Goal: Task Accomplishment & Management: Manage account settings

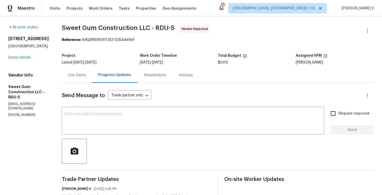
click at [83, 77] on div "Line Items" at bounding box center [77, 75] width 18 height 5
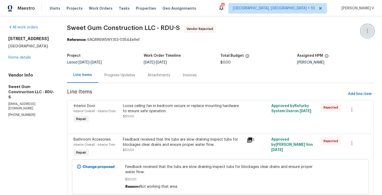
click at [366, 26] on button "button" at bounding box center [367, 31] width 12 height 12
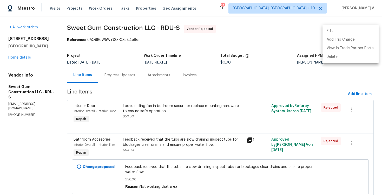
click at [345, 32] on li "Edit" at bounding box center [351, 31] width 56 height 9
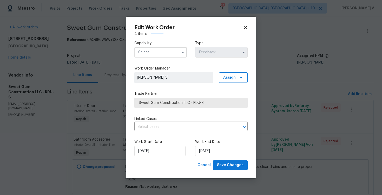
click at [146, 52] on input "text" at bounding box center [160, 52] width 53 height 10
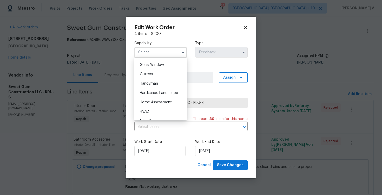
scroll to position [271, 0]
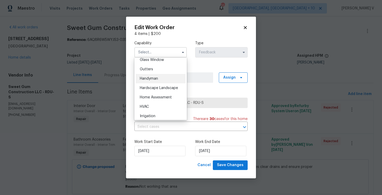
click at [154, 81] on div "Handyman" at bounding box center [161, 78] width 50 height 9
type input "Handyman"
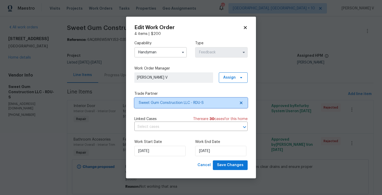
click at [244, 103] on span "Sweet Gum Construction LLC - RDU-S" at bounding box center [190, 103] width 113 height 10
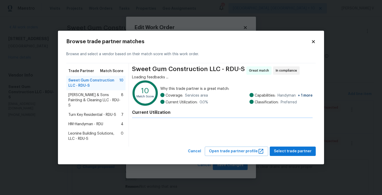
click at [244, 103] on div "Coverage: Services area Current Utilization: 0.0 % Capabilities: Handyman + 1 m…" at bounding box center [236, 99] width 152 height 12
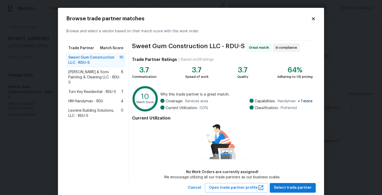
click at [106, 70] on span "Hodge & Sons Painting & Cleaning LLC - RDU-S" at bounding box center [94, 77] width 53 height 16
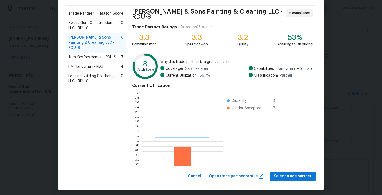
scroll to position [73, 81]
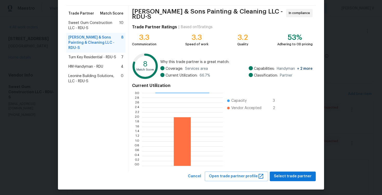
click at [290, 168] on div "Hodge & Sons Painting & Cleaning LLC - RDU-S In compliance Trade Partner Rating…" at bounding box center [222, 89] width 187 height 166
click at [287, 173] on span "Select trade partner" at bounding box center [293, 176] width 38 height 7
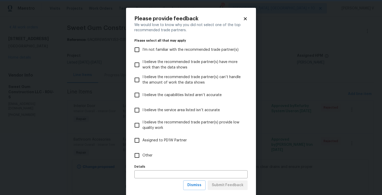
scroll to position [0, 0]
click at [183, 152] on label "Other" at bounding box center [188, 155] width 112 height 15
click at [142, 152] on input "Other" at bounding box center [137, 155] width 11 height 11
checkbox input "true"
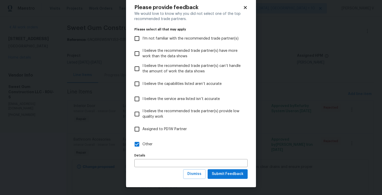
click at [240, 180] on div "Please provide feedback We would love to know why you did not select one of the…" at bounding box center [191, 92] width 130 height 190
click at [236, 173] on span "Submit Feedback" at bounding box center [228, 174] width 32 height 7
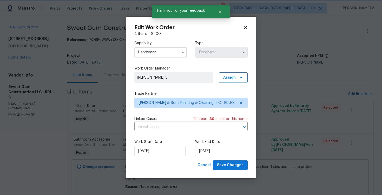
scroll to position [0, 0]
click at [208, 157] on div "Work Start Date 11/08/2025 Work End Date 13/08/2025" at bounding box center [190, 147] width 113 height 25
click at [208, 154] on input "13/08/2025" at bounding box center [220, 151] width 51 height 10
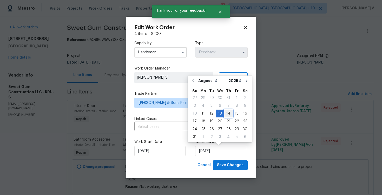
click at [226, 115] on div "14" at bounding box center [228, 113] width 8 height 7
type input "14/08/2025"
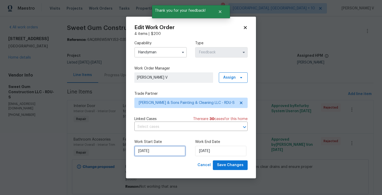
click at [139, 152] on input "11/08/2025" at bounding box center [159, 151] width 51 height 10
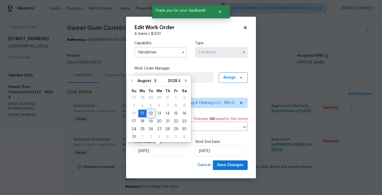
click at [147, 115] on div "12" at bounding box center [151, 113] width 8 height 7
type input "12/08/2025"
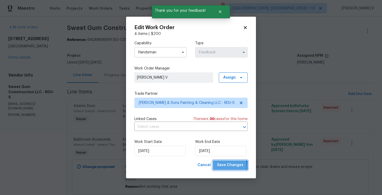
click at [226, 166] on span "Save Changes" at bounding box center [230, 165] width 27 height 7
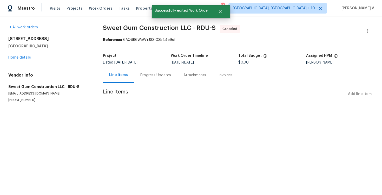
click at [140, 81] on div "Progress Updates" at bounding box center [155, 74] width 43 height 15
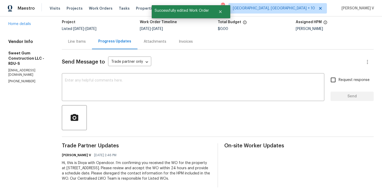
scroll to position [34, 0]
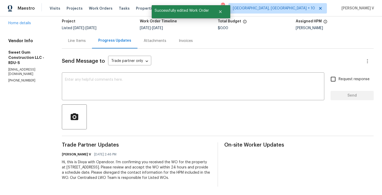
click at [112, 172] on div "Hi, this is Divya with Opendoor. I’m confirming you received the WO for the pro…" at bounding box center [137, 169] width 150 height 21
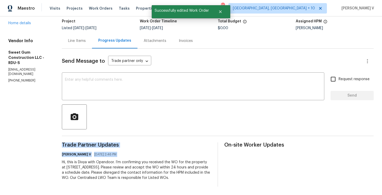
click at [112, 172] on div "Hi, this is Divya with Opendoor. I’m confirming you received the WO for the pro…" at bounding box center [137, 169] width 150 height 21
copy div "Trade Partner Updates Divya Dharshini V 08/11/2025 2:46 PM"
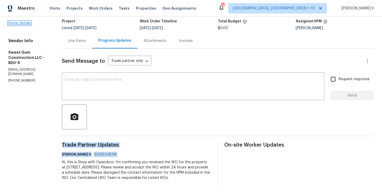
click at [23, 24] on link "Home details" at bounding box center [19, 23] width 23 height 4
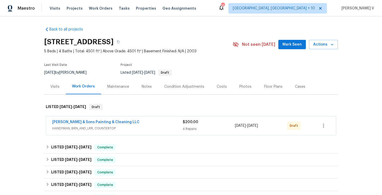
scroll to position [38, 0]
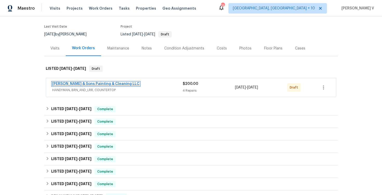
click at [87, 85] on link "Hodge & Sons Painting & Cleaning LLC" at bounding box center [95, 84] width 87 height 4
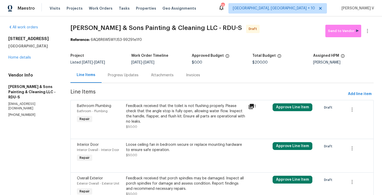
click at [133, 79] on div "Progress Updates" at bounding box center [123, 74] width 43 height 15
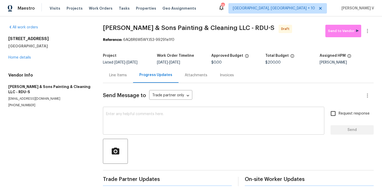
click at [143, 116] on textarea at bounding box center [213, 121] width 215 height 18
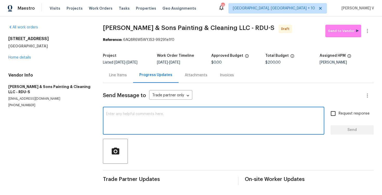
paste textarea "Hi, this is Divya with Opendoor. I’m confirming you received the WO for the pro…"
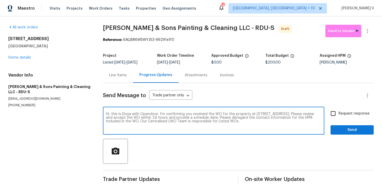
type textarea "Hi, this is Divya with Opendoor. I’m confirming you received the WO for the pro…"
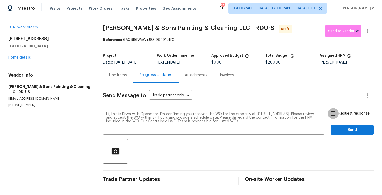
click at [335, 119] on input "Request response" at bounding box center [333, 113] width 11 height 11
checkbox input "true"
click at [348, 133] on span "Send" at bounding box center [352, 130] width 35 height 7
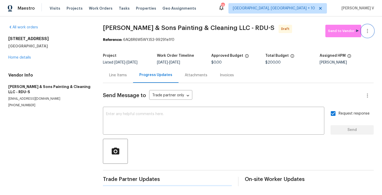
click at [370, 34] on button "button" at bounding box center [367, 31] width 12 height 12
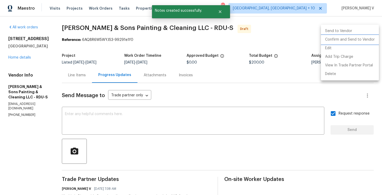
click at [357, 38] on li "Confirm and Send to Vendor" at bounding box center [350, 39] width 58 height 9
click at [56, 42] on div at bounding box center [191, 97] width 382 height 195
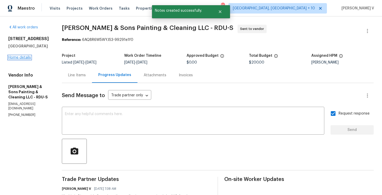
click at [17, 57] on link "Home details" at bounding box center [19, 58] width 23 height 4
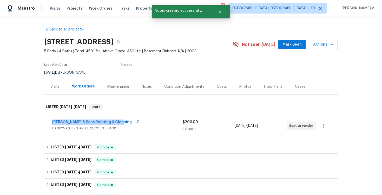
drag, startPoint x: 42, startPoint y: 121, endPoint x: 163, endPoint y: 121, distance: 120.6
click at [163, 121] on div "Back to all projects 408 Froyle Ct, Rolesville, NC 27571 5 Beds | 4 Baths | Tot…" at bounding box center [191, 105] width 382 height 178
copy link "Hodge & Sons Painting & Cleaning LLC"
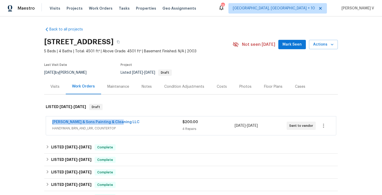
copy link "Hodge & Sons Painting & Cleaning LLC"
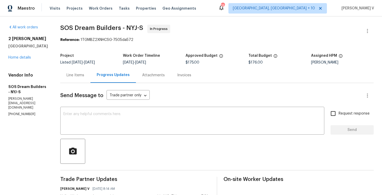
scroll to position [16, 0]
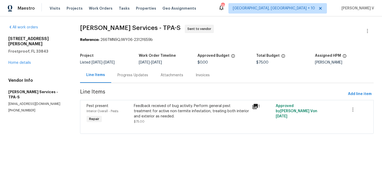
click at [135, 69] on div "Progress Updates" at bounding box center [132, 74] width 43 height 15
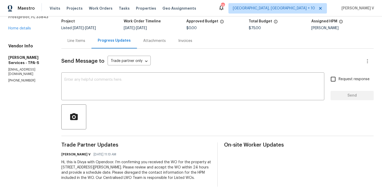
scroll to position [3, 0]
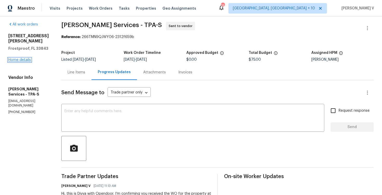
click at [21, 58] on link "Home details" at bounding box center [19, 60] width 23 height 4
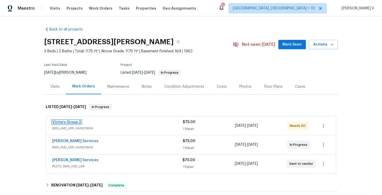
click at [72, 122] on link "Victory Group 2" at bounding box center [66, 122] width 29 height 4
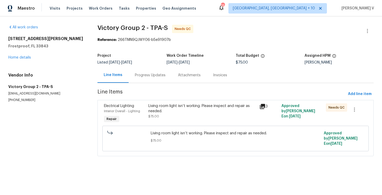
click at [135, 75] on div "Progress Updates" at bounding box center [150, 74] width 43 height 15
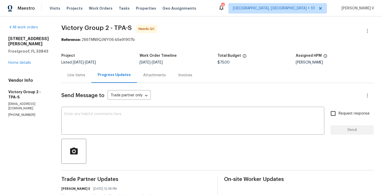
click at [24, 59] on div "[STREET_ADDRESS][PERSON_NAME] Home details" at bounding box center [28, 50] width 41 height 29
click at [22, 61] on link "Home details" at bounding box center [19, 63] width 23 height 4
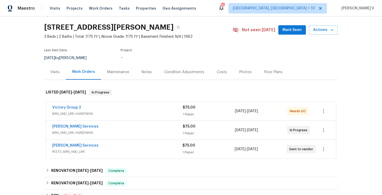
scroll to position [18, 0]
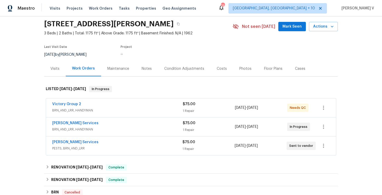
click at [124, 147] on span "PESTS, BRN_AND_LRR" at bounding box center [117, 148] width 130 height 5
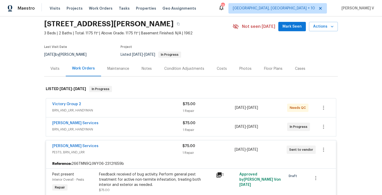
click at [132, 128] on span "BRN_AND_LRR, HANDYMAN" at bounding box center [117, 129] width 131 height 5
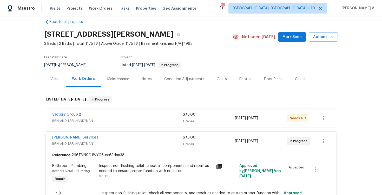
scroll to position [0, 0]
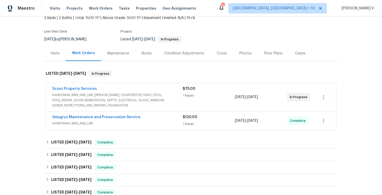
scroll to position [37, 0]
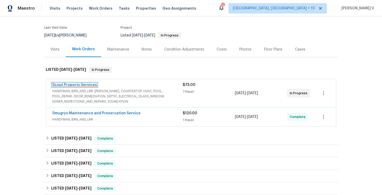
click at [80, 86] on link "Scout Property Services" at bounding box center [74, 85] width 45 height 4
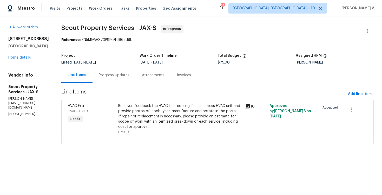
click at [127, 70] on div "Progress Updates" at bounding box center [114, 74] width 43 height 15
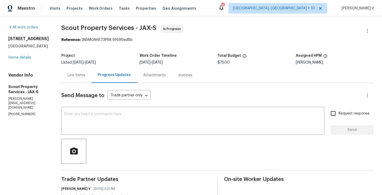
click at [68, 77] on div "Line Items" at bounding box center [77, 75] width 18 height 5
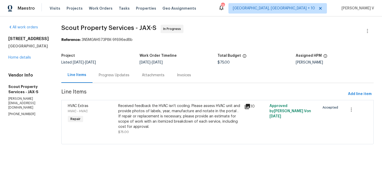
click at [173, 123] on div "Received feedback the HVAC isn't cooling. Please assess HVAC unit and provide p…" at bounding box center [179, 116] width 123 height 26
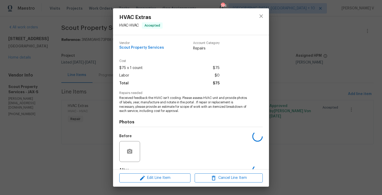
scroll to position [32, 0]
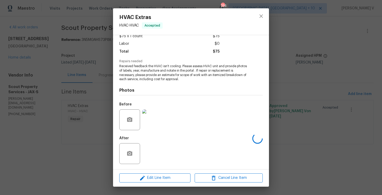
click at [126, 189] on div "HVAC Extras HVAC - HVAC Accepted Vendor Scout Property Services Account Categor…" at bounding box center [191, 97] width 382 height 195
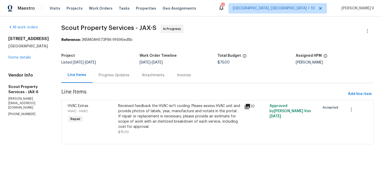
click at [158, 126] on div "Received feedback the HVAC isn't cooling. Please assess HVAC unit and provide p…" at bounding box center [179, 116] width 123 height 26
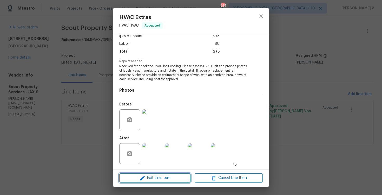
click at [151, 178] on span "Edit Line Item" at bounding box center [155, 177] width 68 height 7
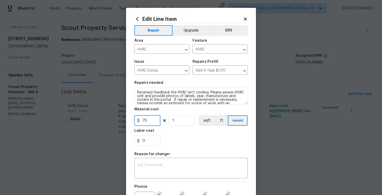
click at [147, 119] on input "75" at bounding box center [147, 120] width 26 height 10
click at [142, 119] on input "75" at bounding box center [147, 120] width 26 height 10
type input "575"
click at [150, 171] on textarea at bounding box center [191, 168] width 107 height 11
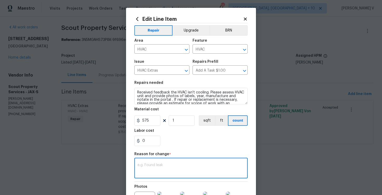
paste textarea "(DV) Updated cost per BR team approval."
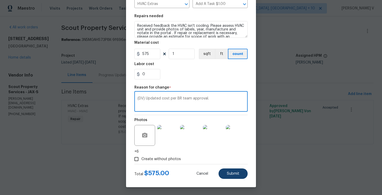
type textarea "(DV) Updated cost per BR team approval."
click at [230, 173] on span "Submit" at bounding box center [233, 174] width 12 height 4
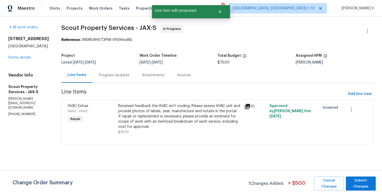
scroll to position [0, 0]
click at [360, 184] on span "Submit Changes" at bounding box center [361, 183] width 25 height 12
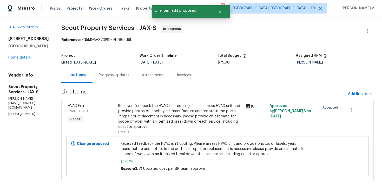
click at [114, 76] on div "Progress Updates" at bounding box center [114, 75] width 31 height 5
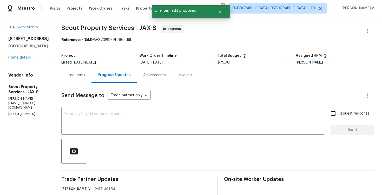
scroll to position [69, 0]
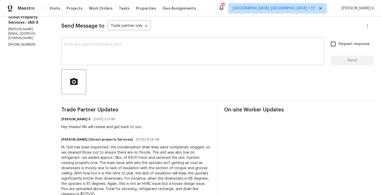
click at [120, 57] on textarea at bounding box center [192, 52] width 257 height 18
paste textarea "Hey, we have updated the cost to $"
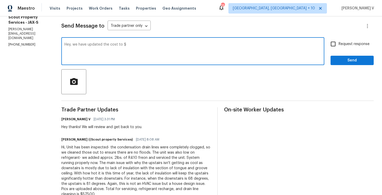
click at [64, 45] on textarea "Hey, we have updated the cost to $" at bounding box center [192, 52] width 257 height 18
click at [142, 44] on textarea "Hey, this is approved; we have updated the cost to $" at bounding box center [192, 52] width 257 height 18
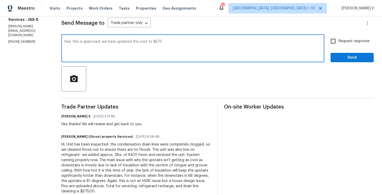
type textarea "Hey, this is approved; we have updated the cost to $575"
click at [338, 44] on input "Request response" at bounding box center [333, 41] width 11 height 11
checkbox input "true"
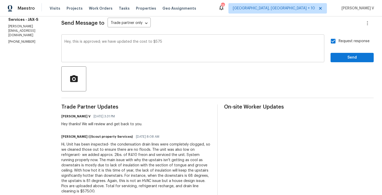
click at [228, 44] on textarea "Hey, this is approved; we have updated the cost to $575" at bounding box center [192, 49] width 257 height 18
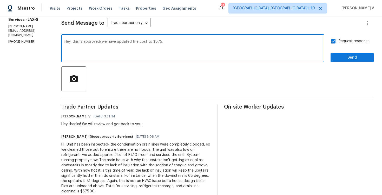
type textarea "Hey, this is approved; we have updated the cost to $575."
click at [357, 60] on span "Send" at bounding box center [352, 57] width 35 height 7
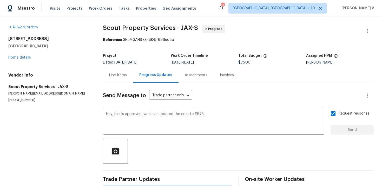
scroll to position [0, 0]
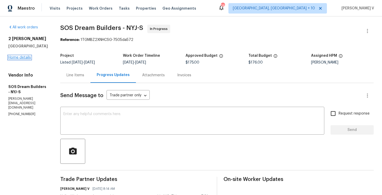
click at [20, 57] on link "Home details" at bounding box center [19, 58] width 23 height 4
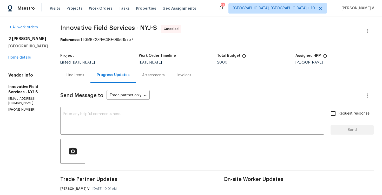
scroll to position [2, 0]
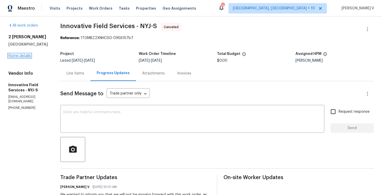
click at [22, 55] on link "Home details" at bounding box center [19, 56] width 23 height 4
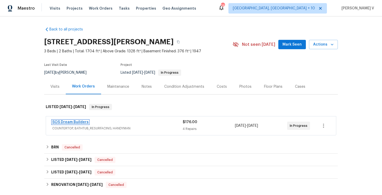
click at [74, 121] on link "SOS Dream Builders" at bounding box center [70, 122] width 36 height 4
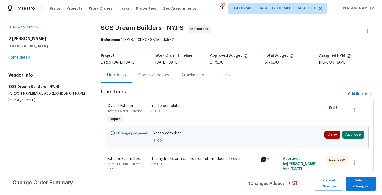
click at [16, 101] on p "[PHONE_NUMBER]" at bounding box center [48, 100] width 80 height 4
copy p "[PHONE_NUMBER]"
click at [156, 87] on section "SOS Dream Builders - NYJ-S In Progress Reference: 1TGMBZ2XNHCSG-7505da572 Proje…" at bounding box center [237, 147] width 273 height 245
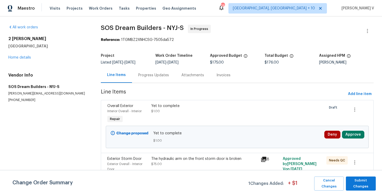
click at [159, 82] on div "Progress Updates" at bounding box center [153, 74] width 43 height 15
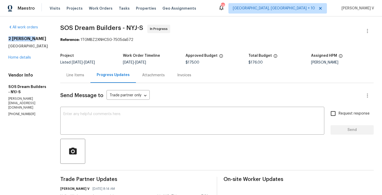
drag, startPoint x: 7, startPoint y: 38, endPoint x: 32, endPoint y: 38, distance: 25.2
copy h2 "2 [PERSON_NAME]"
click at [70, 32] on span "SOS Dream Builders - NYJ-S In Progress" at bounding box center [210, 31] width 301 height 12
drag, startPoint x: 29, startPoint y: 38, endPoint x: 42, endPoint y: 38, distance: 12.8
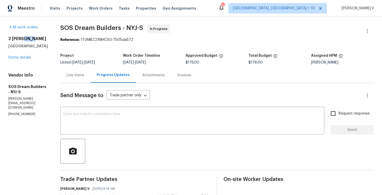
click at [42, 38] on h2 "2 [PERSON_NAME]" at bounding box center [28, 38] width 40 height 5
copy h2 "r Pl"
click at [90, 78] on div "Line Items" at bounding box center [75, 74] width 30 height 15
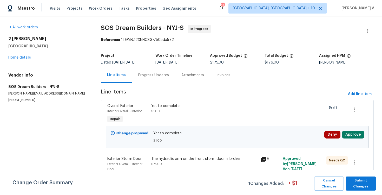
click at [155, 73] on div "Progress Updates" at bounding box center [153, 75] width 31 height 5
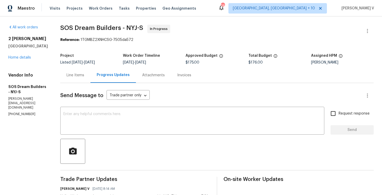
click at [90, 79] on div "Line Items" at bounding box center [75, 74] width 30 height 15
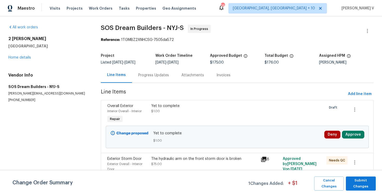
click at [132, 81] on div "Progress Updates" at bounding box center [153, 74] width 43 height 15
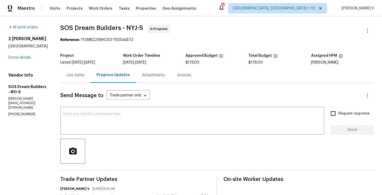
click at [118, 67] on div "Progress Updates" at bounding box center [113, 74] width 46 height 15
click at [84, 76] on div "Line Items" at bounding box center [76, 75] width 18 height 5
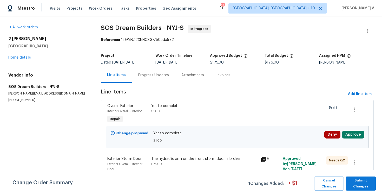
scroll to position [85, 0]
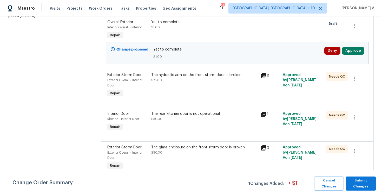
click at [205, 93] on div "The hydraulic arm on the front storm door is broken $75.00" at bounding box center [205, 85] width 110 height 29
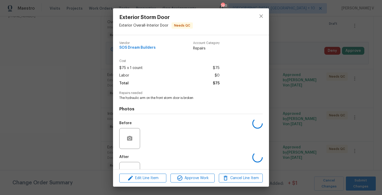
scroll to position [19, 0]
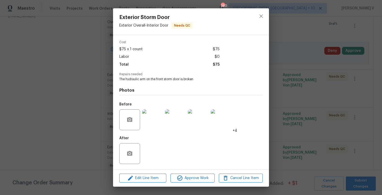
click at [76, 101] on div "Exterior Storm Door Exterior Overall - Interior Door Needs QC Vendor SOS Dream …" at bounding box center [191, 97] width 382 height 195
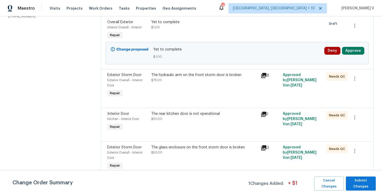
click at [166, 101] on div at bounding box center [237, 101] width 260 height 6
click at [168, 128] on div "The rear kitchen door is not operational $50.00" at bounding box center [205, 121] width 110 height 24
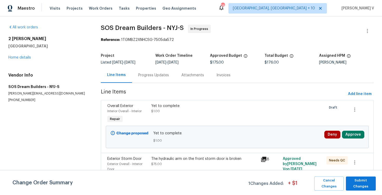
click at [159, 75] on div "Progress Updates" at bounding box center [153, 75] width 31 height 5
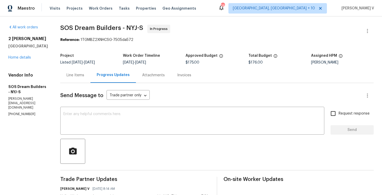
click at [101, 72] on div "Progress Updates" at bounding box center [113, 74] width 46 height 15
click at [83, 76] on div "Line Items" at bounding box center [76, 75] width 18 height 5
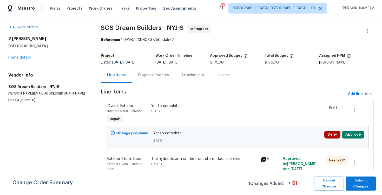
click at [150, 74] on div "Progress Updates" at bounding box center [153, 75] width 31 height 5
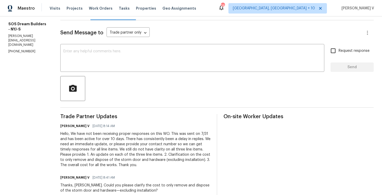
scroll to position [67, 0]
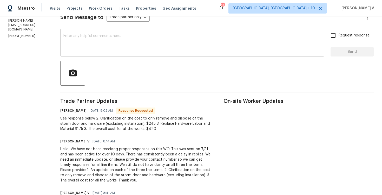
scroll to position [66, 0]
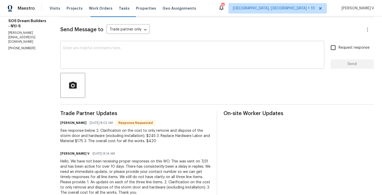
click at [96, 55] on textarea at bounding box center [192, 55] width 258 height 18
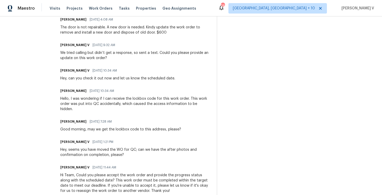
scroll to position [0, 0]
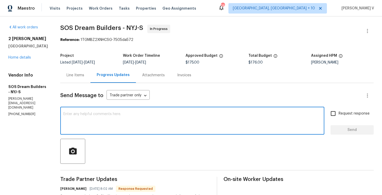
click at [121, 115] on textarea at bounding box center [192, 121] width 258 height 18
paste textarea "Hey thanks! We will review and get back to you."
drag, startPoint x: 78, startPoint y: 115, endPoint x: 49, endPoint y: 115, distance: 29.1
click at [81, 115] on textarea "Thanks! We will review and get back to you." at bounding box center [192, 121] width 258 height 18
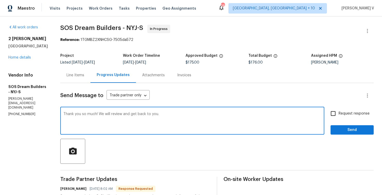
scroll to position [59, 0]
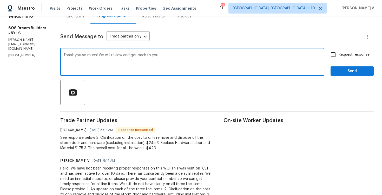
type textarea "Thank you so much! We will review and get back to you."
click at [353, 72] on span "Send" at bounding box center [352, 71] width 35 height 7
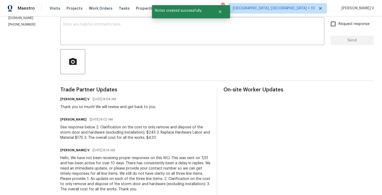
scroll to position [0, 0]
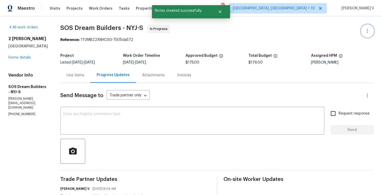
click at [367, 27] on button "button" at bounding box center [367, 31] width 12 height 12
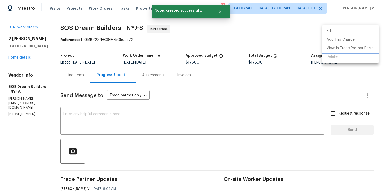
click at [338, 48] on li "View In Trade Partner Portal" at bounding box center [351, 48] width 56 height 9
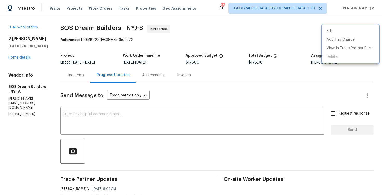
click at [71, 74] on div at bounding box center [191, 97] width 382 height 195
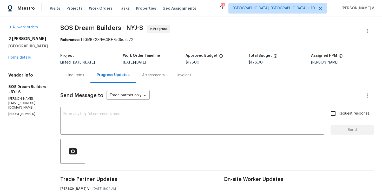
click at [84, 77] on div "Line Items" at bounding box center [76, 75] width 18 height 5
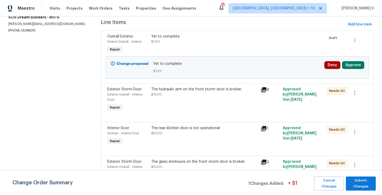
scroll to position [76, 0]
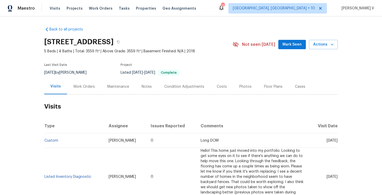
click at [89, 93] on div "Work Orders" at bounding box center [84, 86] width 34 height 15
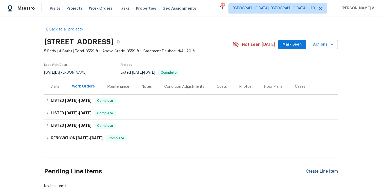
click at [316, 169] on div "Create Line Item" at bounding box center [322, 171] width 32 height 5
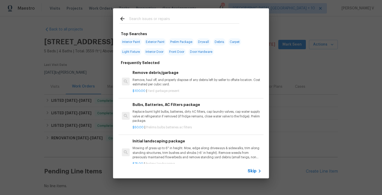
click at [256, 172] on span "Skip" at bounding box center [252, 170] width 9 height 5
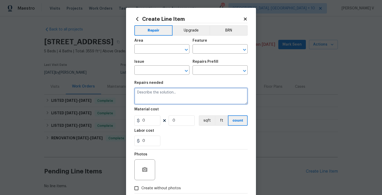
click at [156, 90] on textarea at bounding box center [190, 96] width 113 height 17
paste textarea "Feedback received of a large nest on the front porch and hornets inside the bac…"
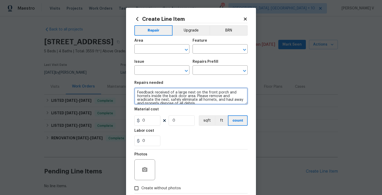
type textarea "Feedback received of a large nest on the front porch and hornets inside the bac…"
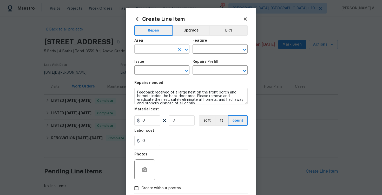
click at [153, 50] on input "text" at bounding box center [154, 50] width 41 height 8
click at [158, 67] on li "Interior Overall" at bounding box center [161, 70] width 55 height 9
type input "Interior Overall"
click at [203, 53] on input "text" at bounding box center [213, 50] width 41 height 8
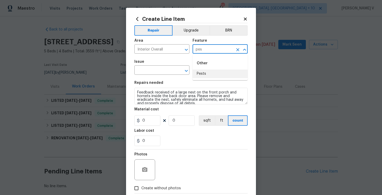
click at [207, 75] on li "Pests" at bounding box center [220, 73] width 55 height 9
type input "Pests"
click at [157, 67] on input "text" at bounding box center [154, 71] width 41 height 8
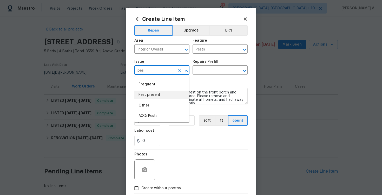
click at [161, 91] on li "Pest present" at bounding box center [161, 94] width 55 height 9
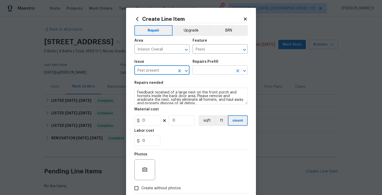
type input "Pest present"
click at [206, 75] on body "Maestro Visits Projects Work Orders Tasks Properties Geo Assignments [STREET_AD…" at bounding box center [191, 97] width 382 height 195
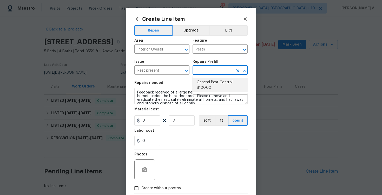
click at [203, 80] on li "General Pest Control $100.00" at bounding box center [220, 85] width 55 height 14
type input "General Pest Control $100.00"
type textarea "General pest treatment for active pest/insect infestation - non termite"
type input "100"
type input "1"
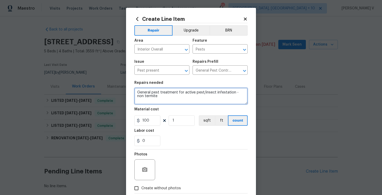
click at [175, 94] on textarea "General pest treatment for active pest/insect infestation - non termite" at bounding box center [190, 96] width 113 height 17
paste textarea "Feedback received of a large nest on the front porch and hornets inside the bac…"
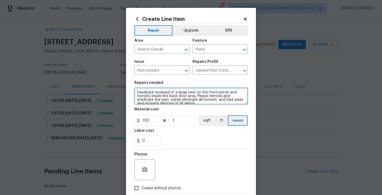
scroll to position [5, 0]
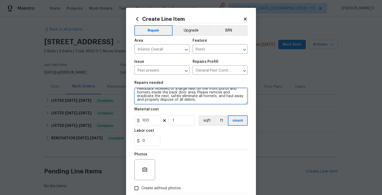
type textarea "Feedback received of a large nest on the front porch and hornets inside the bac…"
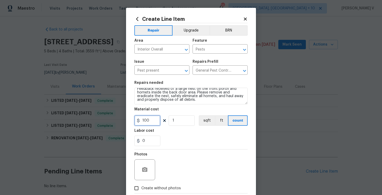
click at [152, 119] on input "100" at bounding box center [147, 120] width 26 height 10
type input "75"
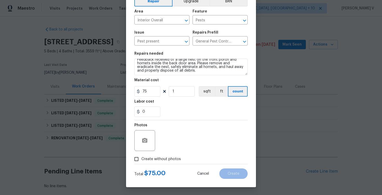
click at [139, 158] on input "Create without photos" at bounding box center [137, 159] width 10 height 10
checkbox input "true"
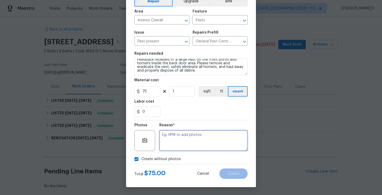
click at [204, 131] on textarea at bounding box center [203, 140] width 88 height 21
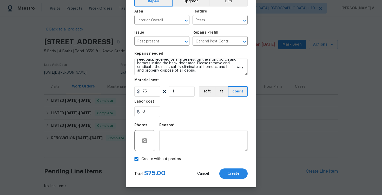
click at [229, 167] on div "Total $ 75.00 Cancel Create" at bounding box center [190, 171] width 113 height 15
click at [230, 170] on button "Create" at bounding box center [233, 173] width 28 height 10
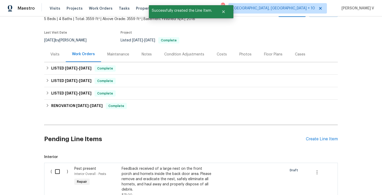
scroll to position [53, 0]
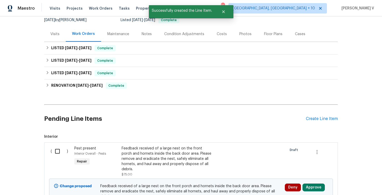
click at [53, 157] on div "( )" at bounding box center [61, 161] width 24 height 34
click at [62, 152] on input "checkbox" at bounding box center [59, 151] width 15 height 11
checkbox input "true"
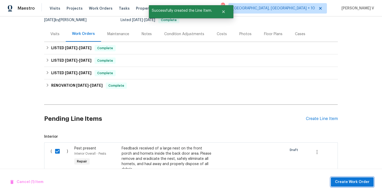
click at [342, 181] on span "Create Work Order" at bounding box center [352, 182] width 35 height 7
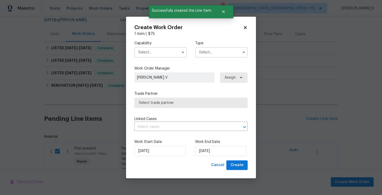
click at [156, 48] on input "text" at bounding box center [160, 52] width 53 height 10
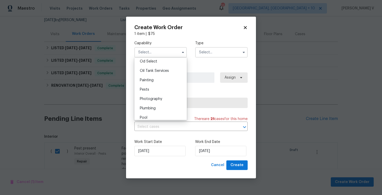
scroll to position [427, 0]
click at [160, 85] on div "Pests" at bounding box center [161, 82] width 50 height 9
type input "Pests"
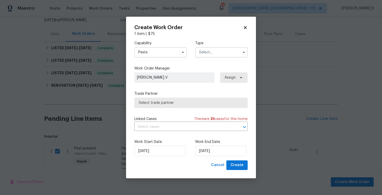
click at [222, 56] on input "text" at bounding box center [221, 52] width 53 height 10
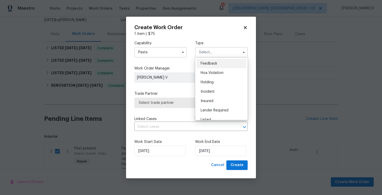
click at [211, 62] on span "Feedback" at bounding box center [209, 64] width 17 height 4
type input "Feedback"
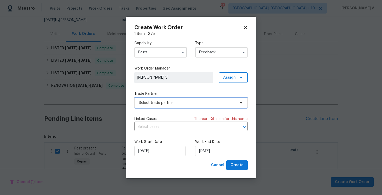
click at [176, 101] on span "Select trade partner" at bounding box center [187, 102] width 97 height 5
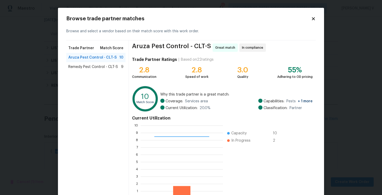
scroll to position [35, 0]
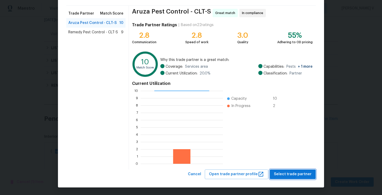
click at [296, 172] on span "Select trade partner" at bounding box center [293, 174] width 38 height 7
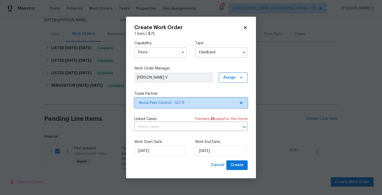
scroll to position [0, 0]
click at [219, 157] on div "Work Start Date 12/08/2025 Work End Date 12/08/2025" at bounding box center [190, 147] width 113 height 25
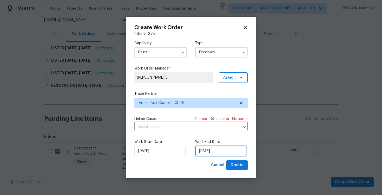
click at [216, 151] on input "12/08/2025" at bounding box center [220, 151] width 51 height 10
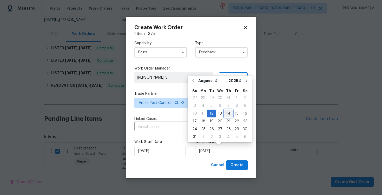
click at [226, 111] on div "14" at bounding box center [228, 113] width 8 height 7
type input "14/08/2025"
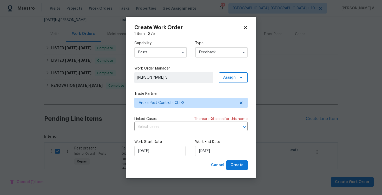
click at [242, 160] on div "Work Start Date 12/08/2025 Work End Date 14/08/2025" at bounding box center [190, 147] width 113 height 25
click at [242, 161] on button "Create" at bounding box center [236, 165] width 21 height 10
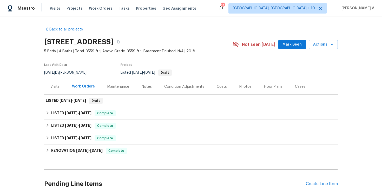
scroll to position [42, 0]
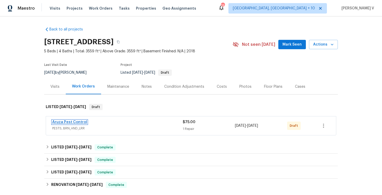
click at [69, 120] on link "Aruza Pest Control" at bounding box center [69, 122] width 35 height 4
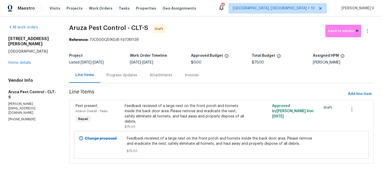
click at [144, 78] on div "Attachments" at bounding box center [161, 74] width 35 height 15
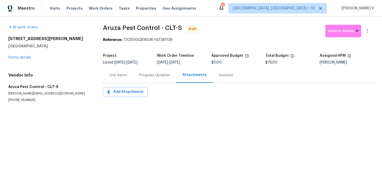
click at [142, 78] on div "Progress Updates" at bounding box center [154, 74] width 43 height 15
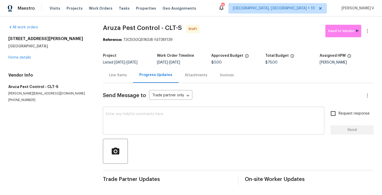
click at [143, 122] on textarea at bounding box center [213, 121] width 215 height 18
paste textarea "Hi, this is Divya with Opendoor. I’m confirming you received the WO for the pro…"
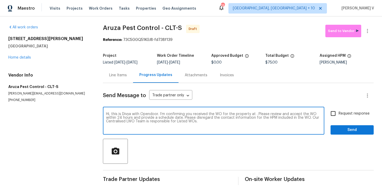
click at [254, 114] on textarea "Hi, this is Divya with Opendoor. I’m confirming you received the WO for the pro…" at bounding box center [213, 121] width 215 height 18
paste textarea "[STREET_ADDRESS]"
type textarea "Hi, this is Divya with Opendoor. I’m confirming you received the WO for the pro…"
click at [349, 114] on span "Request response" at bounding box center [354, 113] width 31 height 5
click at [339, 114] on input "Request response" at bounding box center [333, 113] width 11 height 11
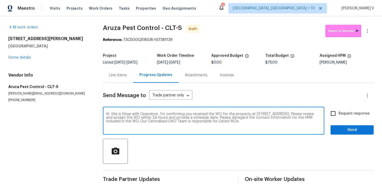
checkbox input "true"
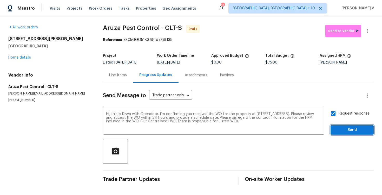
click at [354, 128] on span "Send" at bounding box center [352, 130] width 35 height 7
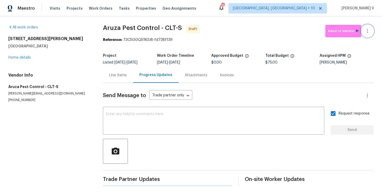
click at [367, 31] on icon "button" at bounding box center [367, 31] width 1 height 4
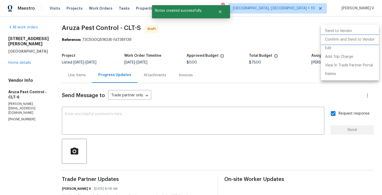
click at [341, 40] on li "Confirm and Send to Vendor" at bounding box center [350, 39] width 58 height 9
click at [121, 58] on div at bounding box center [191, 97] width 382 height 195
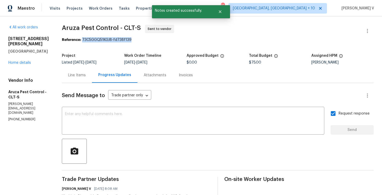
drag, startPoint x: 83, startPoint y: 40, endPoint x: 145, endPoint y: 39, distance: 61.4
click at [145, 39] on div "Reference: 73C5GGQ51KGJ8-fd738f139" at bounding box center [218, 39] width 312 height 5
copy div "73C5GGQ51KGJ8-fd738f139"
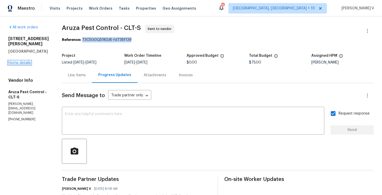
click at [26, 61] on link "Home details" at bounding box center [19, 63] width 23 height 4
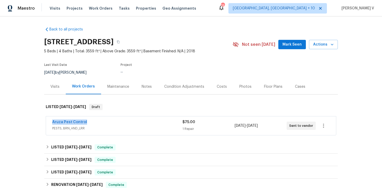
drag, startPoint x: 47, startPoint y: 122, endPoint x: 121, endPoint y: 122, distance: 74.9
click at [121, 122] on div "Aruza Pest Control PESTS, BRN_AND_LRR $75.00 1 Repair 8/12/2025 - 8/14/2025 Sen…" at bounding box center [191, 125] width 290 height 19
copy link "Aruza Pest Control"
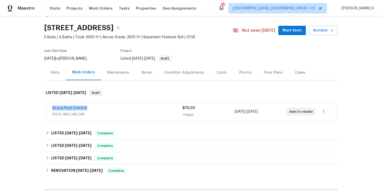
copy link "Aruza Pest Control"
click at [65, 106] on span "Aruza Pest Control" at bounding box center [69, 107] width 35 height 5
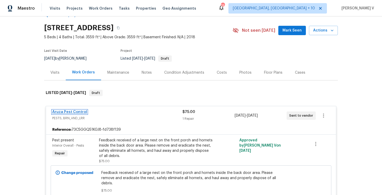
click at [63, 111] on link "Aruza Pest Control" at bounding box center [69, 112] width 35 height 4
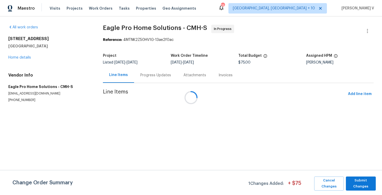
click at [19, 57] on div at bounding box center [191, 97] width 382 height 195
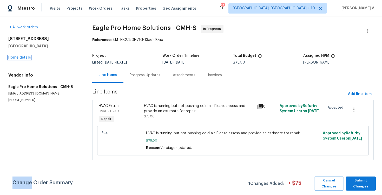
click at [19, 57] on link "Home details" at bounding box center [19, 58] width 23 height 4
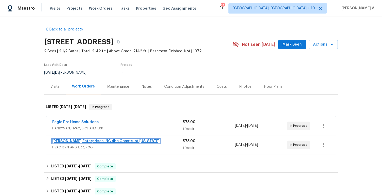
click at [79, 140] on link "Strick Enterprises INC dba Construct Ohio" at bounding box center [105, 141] width 107 height 4
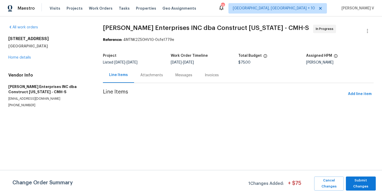
click at [169, 79] on div "Messages" at bounding box center [183, 74] width 29 height 15
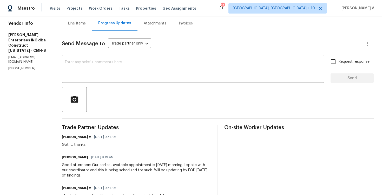
scroll to position [62, 0]
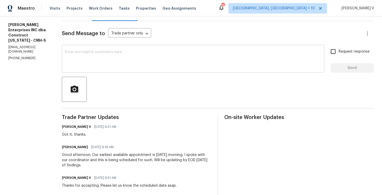
click at [105, 59] on textarea at bounding box center [193, 59] width 256 height 18
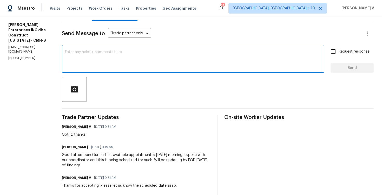
paste textarea "Hi, hope everything is on track with the WO scheduled for today. Please let us …"
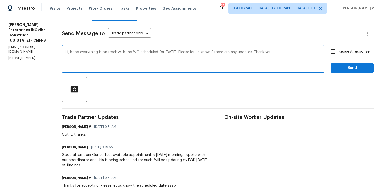
type textarea "Hi, hope everything is on track with the WO scheduled for today. Please let us …"
click at [339, 52] on input "Request response" at bounding box center [333, 51] width 11 height 11
checkbox input "true"
drag, startPoint x: 190, startPoint y: 51, endPoint x: 310, endPoint y: 51, distance: 120.1
click at [310, 51] on textarea "Hi, hope everything is on track with the WO scheduled for today. Please let us …" at bounding box center [193, 59] width 256 height 18
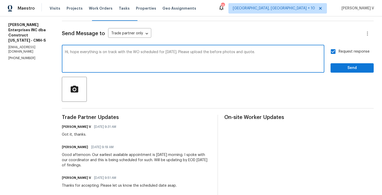
click at [243, 51] on textarea "Hi, hope everything is on track with the WO scheduled for today. Please upload …" at bounding box center [193, 59] width 256 height 18
click at [242, 52] on textarea "Hi, hope everything is on track with the WO scheduled for today. Please upload …" at bounding box center [193, 59] width 256 height 18
click at [271, 53] on textarea "Hi, hope everything is on track with the WO scheduled for today. Please upload …" at bounding box center [193, 59] width 256 height 18
type textarea "Hi, hope everything is on track with the WO scheduled for today. Please upload …"
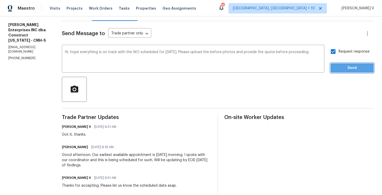
click at [336, 68] on span "Send" at bounding box center [352, 68] width 35 height 7
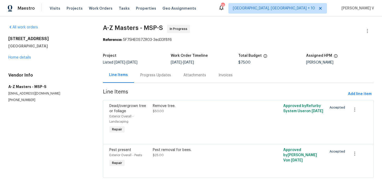
click at [144, 75] on div "Progress Updates" at bounding box center [155, 75] width 31 height 5
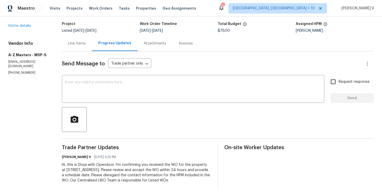
scroll to position [34, 0]
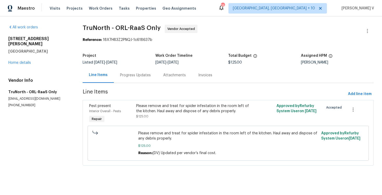
click at [139, 74] on div "Progress Updates" at bounding box center [135, 75] width 31 height 5
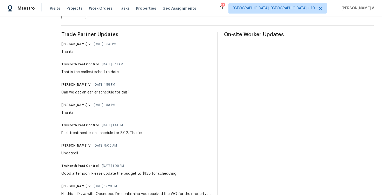
scroll to position [51, 0]
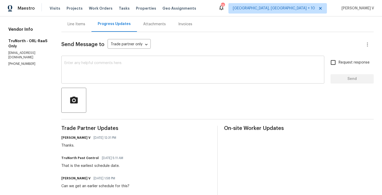
click at [117, 79] on textarea at bounding box center [192, 70] width 257 height 18
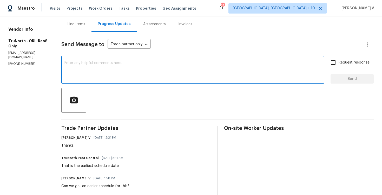
paste textarea "Hi, hope everything is on track with the WO scheduled for [DATE]. Please let us…"
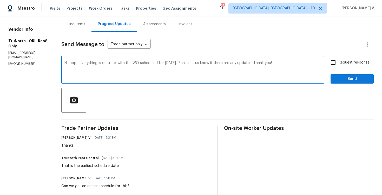
type textarea "Hi, hope everything is on track with the WO scheduled for [DATE]. Please let us…"
click at [336, 66] on input "Request response" at bounding box center [333, 62] width 11 height 11
checkbox input "true"
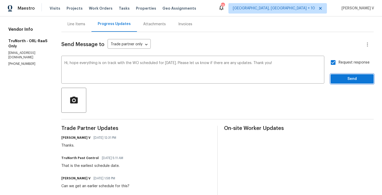
click at [340, 74] on button "Send" at bounding box center [352, 79] width 43 height 10
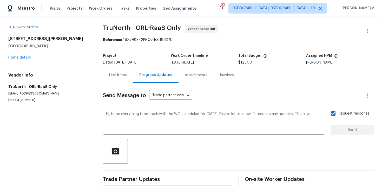
scroll to position [0, 0]
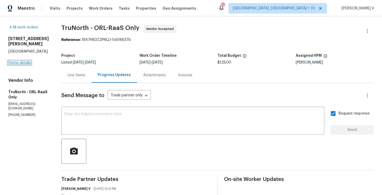
click at [20, 61] on link "Home details" at bounding box center [19, 63] width 23 height 4
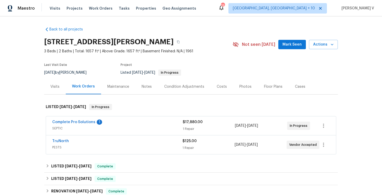
click at [128, 120] on div "Complete Pro Solutions 1" at bounding box center [117, 122] width 131 height 6
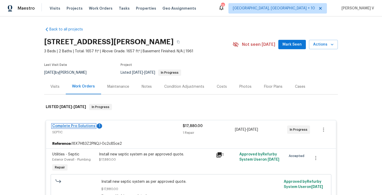
click at [83, 126] on link "Complete Pro Solutions" at bounding box center [73, 126] width 43 height 4
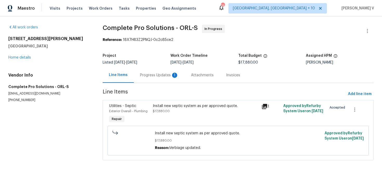
click at [142, 83] on div "Progress Updates 1" at bounding box center [159, 74] width 51 height 15
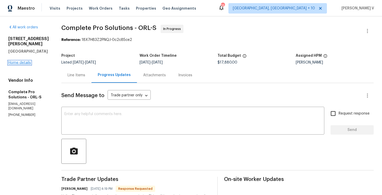
click at [27, 61] on link "Home details" at bounding box center [19, 63] width 23 height 4
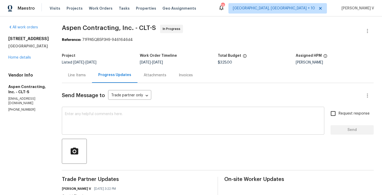
click at [114, 128] on textarea at bounding box center [193, 121] width 256 height 18
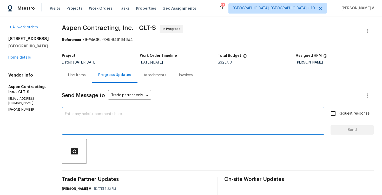
paste textarea "Hi, hope everything is on track with the WO scheduled for today. Please let us …"
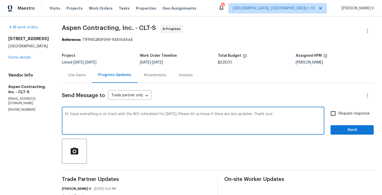
type textarea "Hi, hope everything is on track with the WO scheduled for today. Please let us …"
click at [336, 113] on input "Request response" at bounding box center [333, 113] width 11 height 11
checkbox input "true"
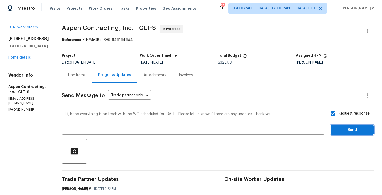
click at [347, 127] on span "Send" at bounding box center [352, 130] width 35 height 7
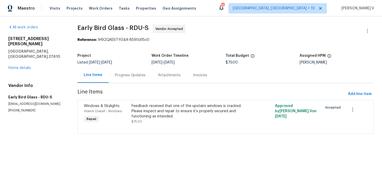
click at [138, 81] on div "Progress Updates" at bounding box center [130, 74] width 43 height 15
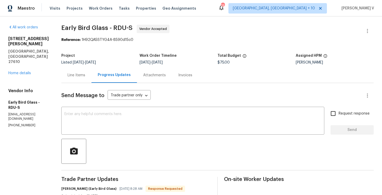
click at [70, 77] on div "Line Items" at bounding box center [77, 75] width 18 height 5
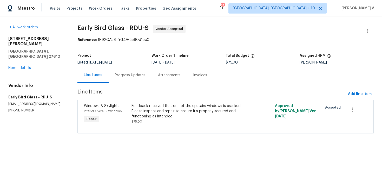
click at [138, 80] on div "Progress Updates" at bounding box center [130, 74] width 43 height 15
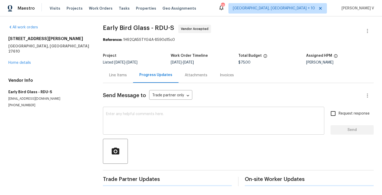
click at [144, 114] on textarea at bounding box center [213, 121] width 215 height 18
paste textarea "Hi, hope everything is on track with the WO scheduled for today. Please let us …"
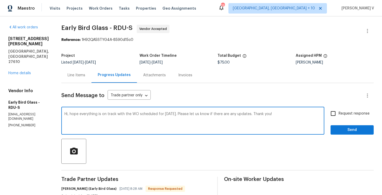
click at [248, 115] on textarea "Hi, hope everything is on track with the WO scheduled for today. Please let us …" at bounding box center [192, 121] width 257 height 18
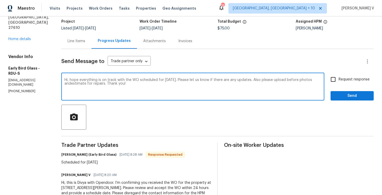
scroll to position [37, 0]
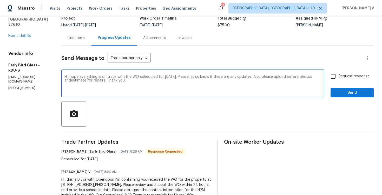
type textarea "Hi, hope everything is on track with the WO scheduled for today. Please let us …"
click at [340, 79] on span "Request response" at bounding box center [354, 76] width 31 height 5
click at [339, 79] on input "Request response" at bounding box center [333, 76] width 11 height 11
checkbox input "true"
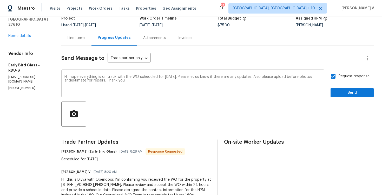
click at [122, 79] on textarea "Hi, hope everything is on track with the WO scheduled for today. Please let us …" at bounding box center [192, 84] width 257 height 18
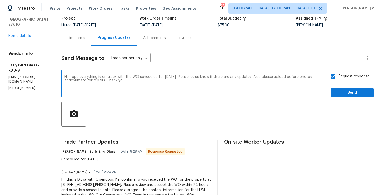
click at [0, 0] on span "and an estimate" at bounding box center [0, 0] width 0 height 0
type textarea "Hi, hope everything is on track with the WO scheduled for today. Please let us …"
click at [345, 93] on span "Send" at bounding box center [352, 92] width 35 height 7
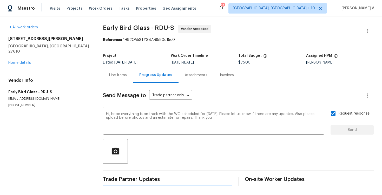
scroll to position [0, 0]
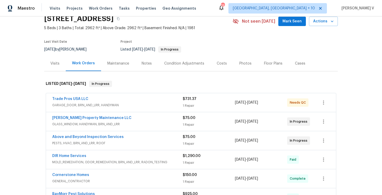
scroll to position [35, 0]
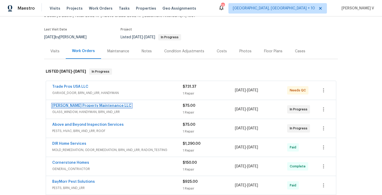
click at [92, 104] on link "[PERSON_NAME] Property Maintenance LLC" at bounding box center [91, 106] width 79 height 4
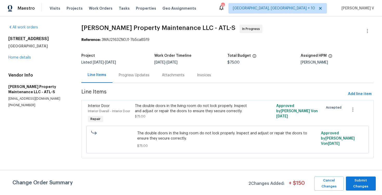
click at [137, 75] on div "Progress Updates" at bounding box center [134, 75] width 31 height 5
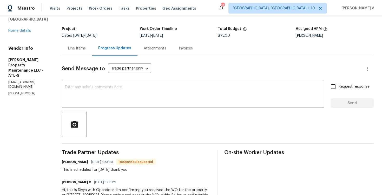
scroll to position [14, 0]
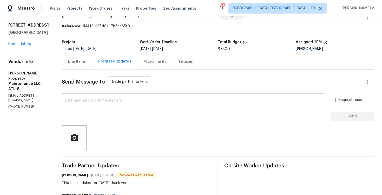
click at [60, 65] on div "All work orders [STREET_ADDRESS] Home details Vendor Info [PERSON_NAME] Propert…" at bounding box center [191, 119] width 382 height 233
click at [75, 63] on div "Line Items" at bounding box center [77, 61] width 18 height 5
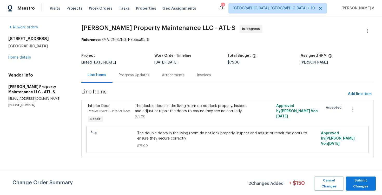
click at [126, 83] on section "Glen Property Maintenance LLC - ATL-S In Progress Reference: 3MAJ2163ZN0J1-7b5c…" at bounding box center [227, 95] width 293 height 140
click at [134, 78] on div "Progress Updates" at bounding box center [134, 74] width 43 height 15
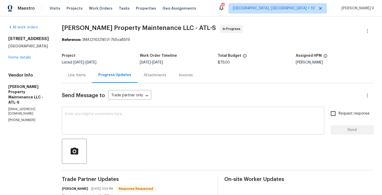
click at [174, 120] on textarea at bounding box center [193, 121] width 256 height 18
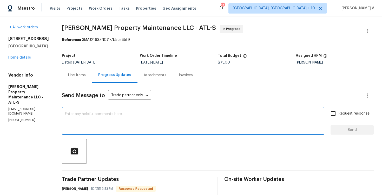
paste textarea "Please ensure before photos are taken, as they are mandatory."
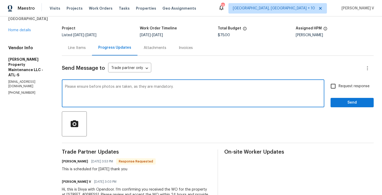
scroll to position [30, 0]
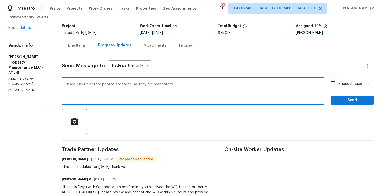
click at [66, 84] on textarea "Please ensure before photos are taken, as they are mandatory." at bounding box center [193, 91] width 256 height 18
paste textarea "Hi, hope everything is on track with the WO scheduled for today. Please let us …"
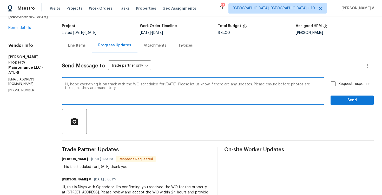
type textarea "Hi, hope everything is on track with the WO scheduled for today. Please let us …"
click at [339, 87] on input "Request response" at bounding box center [333, 83] width 11 height 11
checkbox input "true"
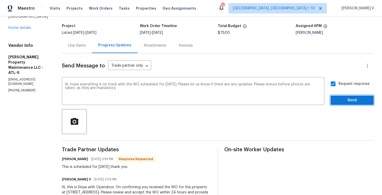
click at [339, 98] on span "Send" at bounding box center [352, 100] width 35 height 7
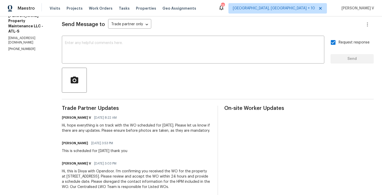
scroll to position [80, 0]
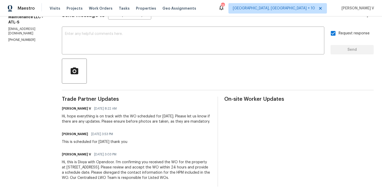
click at [111, 117] on div "Hi, hope everything is on track with the WO scheduled for today. Please let us …" at bounding box center [137, 119] width 150 height 10
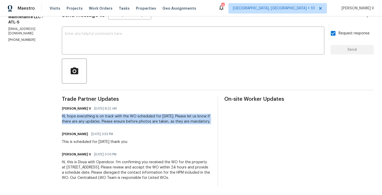
copy div "Hi, hope everything is on track with the WO scheduled for today. Please let us …"
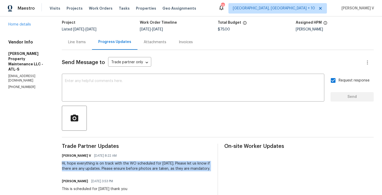
scroll to position [0, 0]
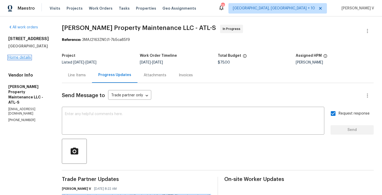
click at [28, 58] on link "Home details" at bounding box center [19, 58] width 23 height 4
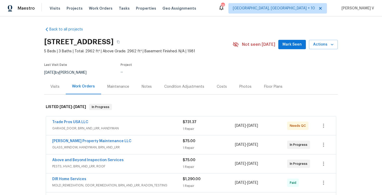
scroll to position [18, 0]
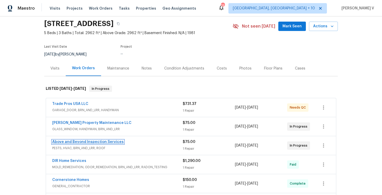
click at [100, 141] on link "Above and Beyond Inspection Services" at bounding box center [88, 142] width 72 height 4
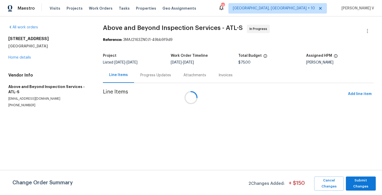
click at [151, 72] on div "Progress Updates" at bounding box center [155, 74] width 43 height 15
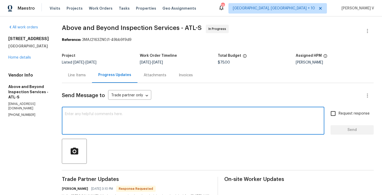
click at [141, 124] on textarea at bounding box center [193, 121] width 256 height 18
paste textarea "Hi, hope everything is on track with the WO scheduled for today. Please let us …"
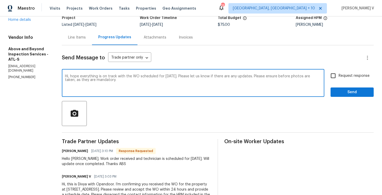
scroll to position [31, 0]
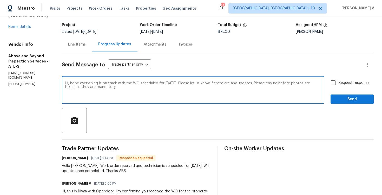
type textarea "Hi, hope everything is on track with the WO scheduled for today. Please let us …"
click at [345, 77] on label "Request response" at bounding box center [349, 82] width 42 height 11
click at [339, 77] on input "Request response" at bounding box center [333, 82] width 11 height 11
checkbox input "true"
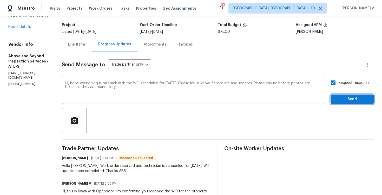
click at [347, 96] on span "Send" at bounding box center [352, 99] width 35 height 7
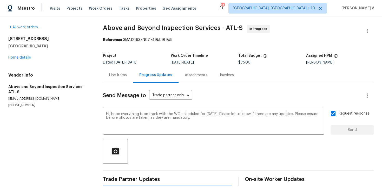
scroll to position [0, 0]
click at [99, 69] on div "All work orders 7040 Northgreen Dr Atlanta, GA 30328 Home details Vendor Info A…" at bounding box center [191, 105] width 382 height 178
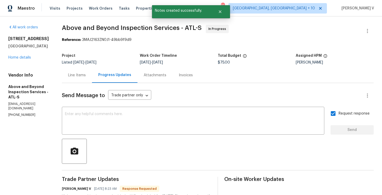
click at [92, 69] on div "Line Items" at bounding box center [77, 74] width 30 height 15
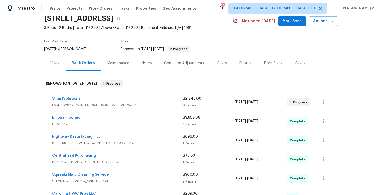
scroll to position [41, 0]
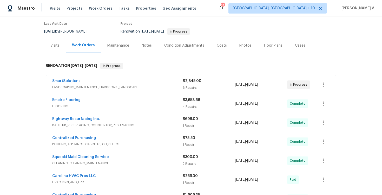
click at [114, 85] on span "LANDSCAPING_MAINTENANCE, HARDSCAPE_LANDSCAPE" at bounding box center [117, 87] width 131 height 5
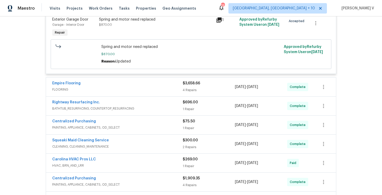
scroll to position [405, 0]
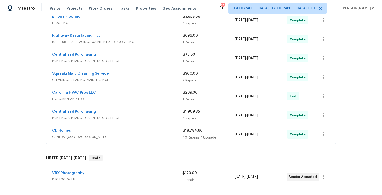
click at [124, 97] on span "HVAC, BRN_AND_LRR" at bounding box center [117, 98] width 131 height 5
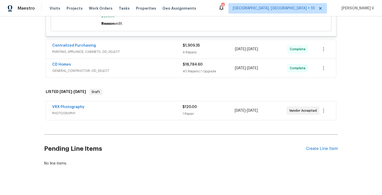
scroll to position [577, 0]
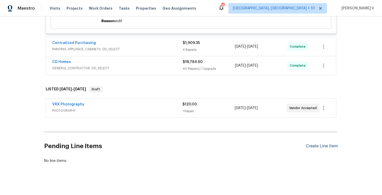
click at [322, 144] on div "Create Line Item" at bounding box center [322, 146] width 32 height 5
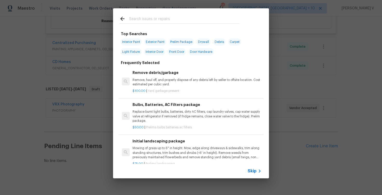
click at [252, 172] on span "Skip" at bounding box center [252, 170] width 9 height 5
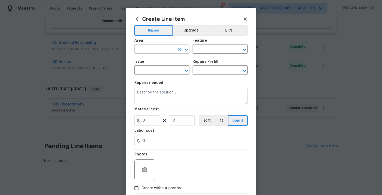
click at [154, 50] on input "text" at bounding box center [154, 50] width 41 height 8
click at [155, 59] on li "HVAC" at bounding box center [161, 61] width 55 height 9
type input "HVAC"
click at [212, 47] on input "text" at bounding box center [213, 50] width 41 height 8
type input "g"
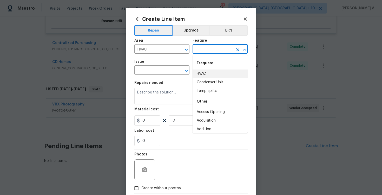
click at [196, 74] on li "HVAC" at bounding box center [220, 73] width 55 height 9
type input "HVAC"
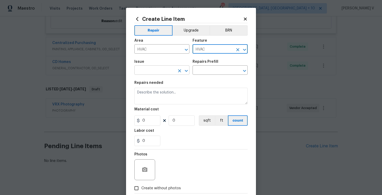
click at [142, 71] on input "text" at bounding box center [154, 71] width 41 height 8
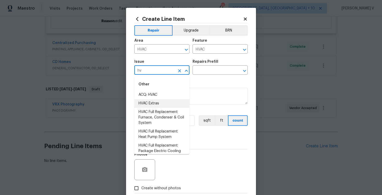
click at [151, 102] on li "HVAC Extras" at bounding box center [161, 103] width 55 height 9
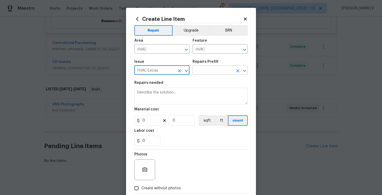
type input "HVAC Extras"
click at [227, 72] on input "text" at bounding box center [213, 71] width 41 height 8
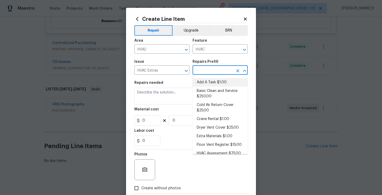
click at [203, 83] on li "Add A Task $1.00" at bounding box center [220, 82] width 55 height 9
type input "Add A Task $1.00"
type textarea "HPM to detail"
type input "1"
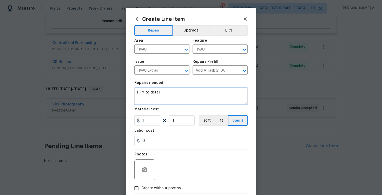
click at [175, 93] on textarea "HPM to detail" at bounding box center [190, 96] width 113 height 17
paste textarea "AC is not cooling properly."
click at [188, 95] on textarea "AC is not cooling properly." at bounding box center [190, 96] width 113 height 17
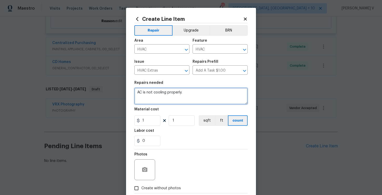
click at [187, 93] on textarea "AC is not cooling properly." at bounding box center [190, 96] width 113 height 17
click at [144, 97] on textarea "AC is not cooling properly. Please inpect and provide est6imate for repairs." at bounding box center [190, 96] width 113 height 17
click at [183, 96] on textarea "AC is not cooling properly. Please inpect and provide estimate for repairs." at bounding box center [190, 96] width 113 height 17
click at [137, 93] on textarea "AC is not cooling properly. Please inpect and provide estimate for repairs." at bounding box center [190, 96] width 113 height 17
paste textarea "Before photos are mandatory"
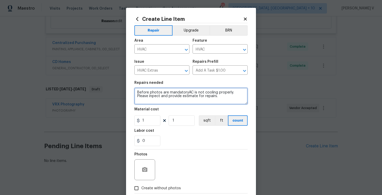
click at [148, 93] on textarea "Before photos are mandatoryAC is not cooling properly. Please inpect and provid…" at bounding box center [190, 96] width 113 height 17
drag, startPoint x: 203, startPoint y: 92, endPoint x: 114, endPoint y: 92, distance: 88.4
click at [114, 92] on div "Create Line Item Repair Upgrade BRN Area HVAC ​ Feature HVAC ​ Issue HVAC Extra…" at bounding box center [191, 97] width 382 height 195
click at [171, 97] on textarea "AC is not cooling properly. Please inpect and provide estimate for repairs." at bounding box center [190, 96] width 113 height 17
paste textarea "Before and after photos are mandatory"
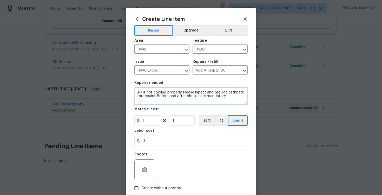
type textarea "AC is not cooling properly. Please inpect and provide estimate for repairs. Bef…"
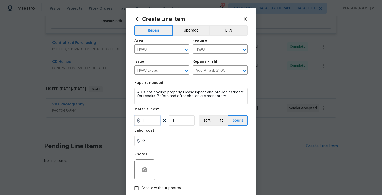
click at [150, 121] on input "1" at bounding box center [147, 120] width 26 height 10
type input "75"
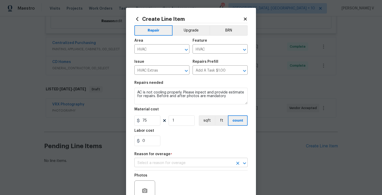
click at [159, 163] on input "text" at bounding box center [183, 163] width 99 height 8
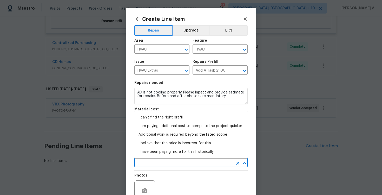
click at [159, 163] on input "text" at bounding box center [183, 163] width 99 height 8
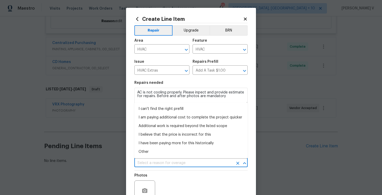
click at [151, 155] on li "Other" at bounding box center [190, 151] width 113 height 9
type input "Other"
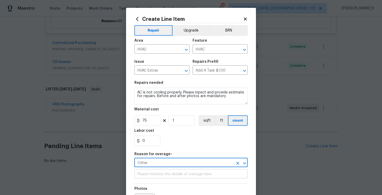
click at [155, 176] on input "text" at bounding box center [190, 174] width 113 height 8
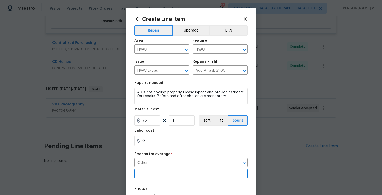
scroll to position [64, 0]
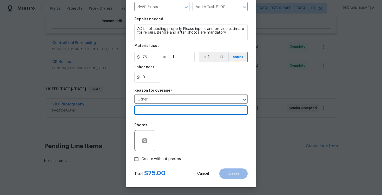
click at [145, 132] on div at bounding box center [144, 140] width 21 height 21
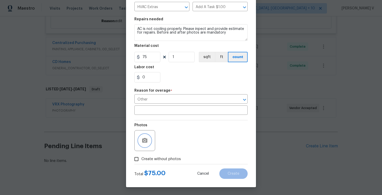
click at [145, 141] on circle "button" at bounding box center [145, 141] width 2 height 2
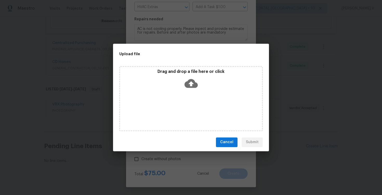
click at [192, 81] on icon at bounding box center [191, 83] width 13 height 9
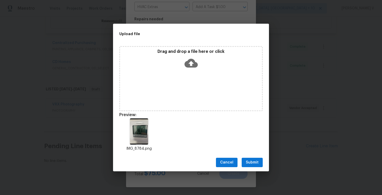
click at [252, 163] on span "Submit" at bounding box center [252, 162] width 13 height 7
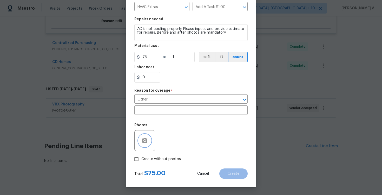
click at [0, 0] on span "inspect" at bounding box center [0, 0] width 0 height 0
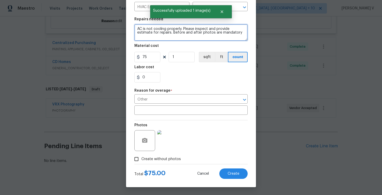
click at [0, 0] on qb-div "Correct the article an estimate" at bounding box center [0, 0] width 0 height 0
type textarea "AC is not cooling properly. Please inspect and provide an estimate for repairs.…"
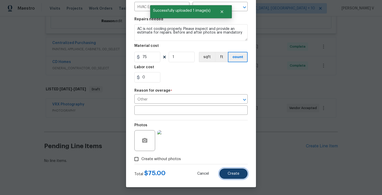
click at [228, 174] on button "Create" at bounding box center [233, 173] width 28 height 10
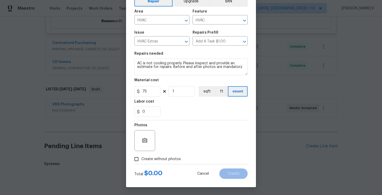
type input "0"
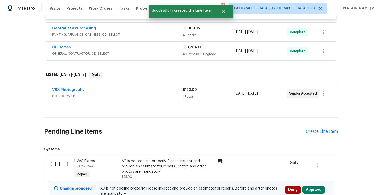
scroll to position [605, 0]
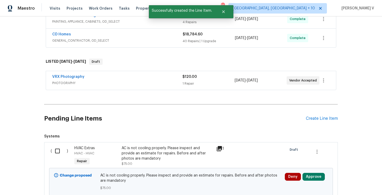
click at [56, 145] on input "checkbox" at bounding box center [59, 150] width 15 height 11
checkbox input "true"
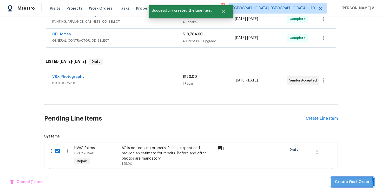
click at [342, 183] on span "Create Work Order" at bounding box center [352, 182] width 35 height 7
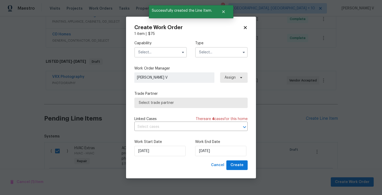
click at [152, 52] on input "text" at bounding box center [160, 52] width 53 height 10
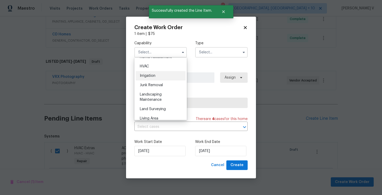
scroll to position [309, 0]
click at [156, 71] on div "HVAC" at bounding box center [161, 68] width 50 height 9
type input "HVAC"
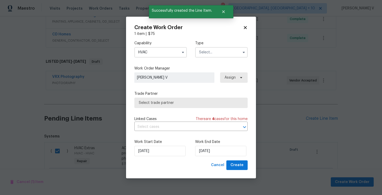
click at [210, 54] on input "text" at bounding box center [221, 52] width 53 height 10
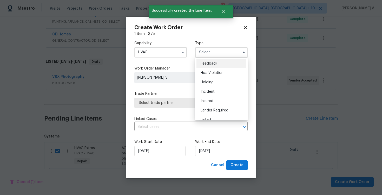
click at [204, 65] on span "Feedback" at bounding box center [209, 64] width 17 height 4
type input "Feedback"
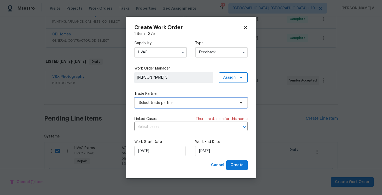
click at [168, 105] on span "Select trade partner" at bounding box center [187, 102] width 97 height 5
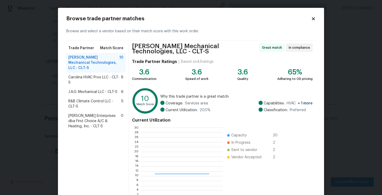
scroll to position [73, 82]
click at [97, 87] on div "J.A.G. Mechanical LLC - CLT-S 6" at bounding box center [95, 91] width 59 height 9
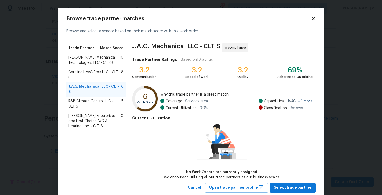
click at [92, 73] on span "Carolina HVAC Pros LLC - CLT-S" at bounding box center [94, 74] width 53 height 10
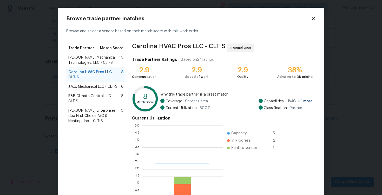
scroll to position [35, 0]
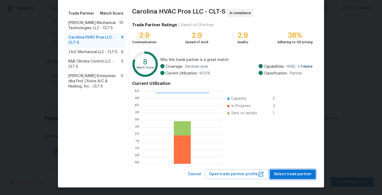
click at [284, 172] on span "Select trade partner" at bounding box center [293, 174] width 38 height 7
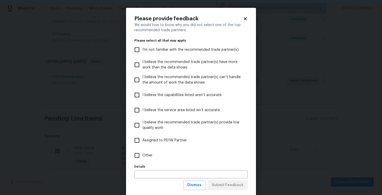
scroll to position [0, 0]
click at [212, 151] on label "Other" at bounding box center [188, 155] width 112 height 15
click at [142, 151] on input "Other" at bounding box center [137, 155] width 11 height 11
checkbox input "true"
click at [219, 186] on span "Submit Feedback" at bounding box center [228, 185] width 32 height 7
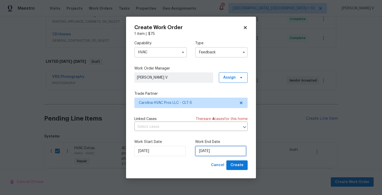
click at [203, 148] on input "12/08/2025" at bounding box center [220, 151] width 51 height 10
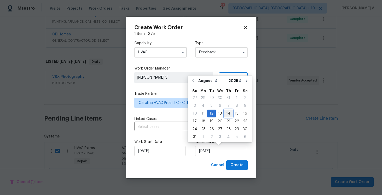
click at [225, 114] on div "14" at bounding box center [228, 113] width 8 height 7
type input "14/08/2025"
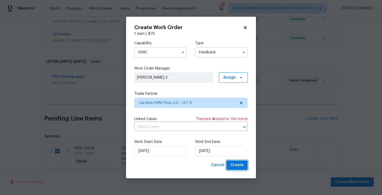
click at [240, 167] on span "Create" at bounding box center [237, 165] width 13 height 7
checkbox input "false"
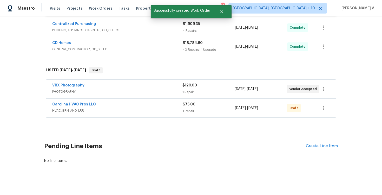
click at [64, 108] on span "HVAC, BRN_AND_LRR" at bounding box center [117, 110] width 131 height 5
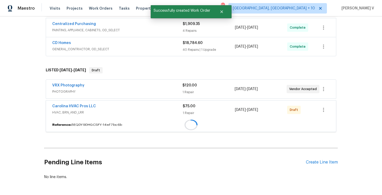
scroll to position [605, 0]
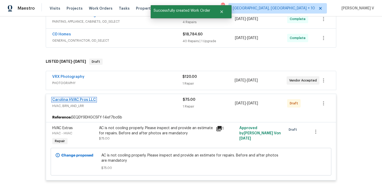
click at [78, 98] on link "Carolina HVAC Pros LLC" at bounding box center [74, 100] width 44 height 4
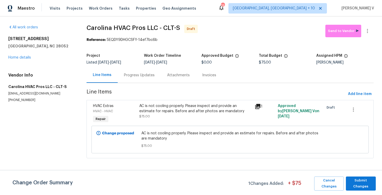
click at [141, 73] on div "Progress Updates" at bounding box center [139, 75] width 31 height 5
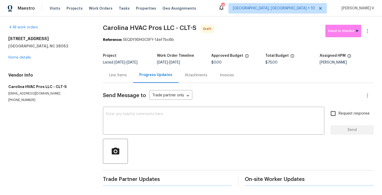
click at [145, 131] on div "x ​" at bounding box center [214, 121] width 222 height 27
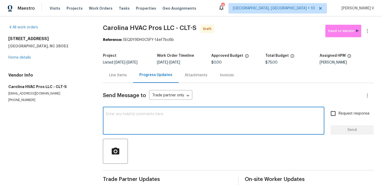
paste textarea "Hi, this is Divya with Opendoor. I’m confirming you received the WO for the pro…"
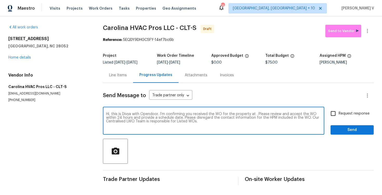
click at [255, 115] on textarea "Hi, this is Divya with Opendoor. I’m confirming you received the WO for the pro…" at bounding box center [213, 121] width 215 height 18
paste textarea "4609 Cottonwood Ln, Gastonia, NC 28052"
type textarea "Hi, this is Divya with Opendoor. I’m confirming you received the WO for the pro…"
click at [336, 115] on input "Request response" at bounding box center [333, 113] width 11 height 11
checkbox input "true"
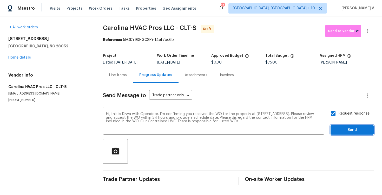
click at [339, 126] on button "Send" at bounding box center [352, 130] width 43 height 10
click at [372, 30] on button "button" at bounding box center [367, 31] width 12 height 12
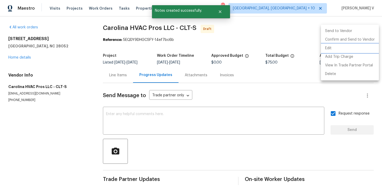
click at [338, 45] on li "Edit" at bounding box center [350, 48] width 58 height 9
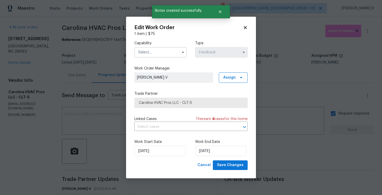
click at [320, 47] on body "Maestro Visits Projects Work Orders Tasks Properties Geo Assignments 251 Cincin…" at bounding box center [191, 97] width 382 height 195
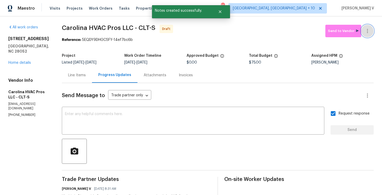
click at [372, 28] on button "button" at bounding box center [367, 31] width 12 height 12
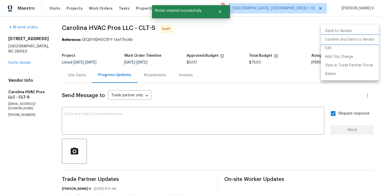
click at [341, 41] on li "Confirm and Send to Vendor" at bounding box center [350, 39] width 58 height 9
click at [64, 61] on div at bounding box center [191, 97] width 382 height 195
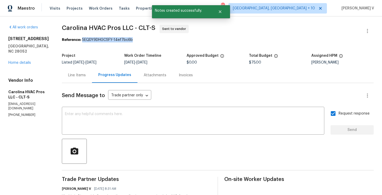
drag, startPoint x: 85, startPoint y: 39, endPoint x: 183, endPoint y: 38, distance: 98.5
click at [183, 38] on div "Reference: 5EQDY9DHGCSFY-14ef7bc6b" at bounding box center [218, 39] width 312 height 5
copy div "5EQDY9DHGCSFY-14ef7bc6b"
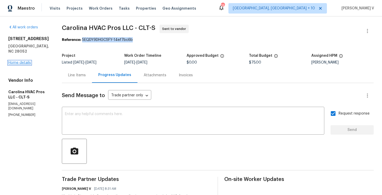
click at [11, 61] on link "Home details" at bounding box center [19, 63] width 23 height 4
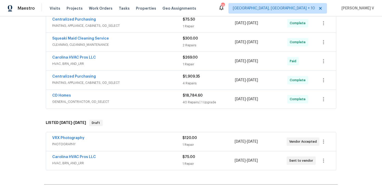
scroll to position [164, 0]
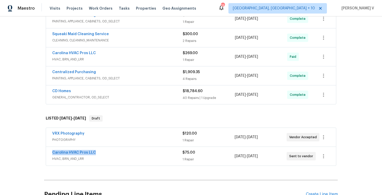
drag, startPoint x: 46, startPoint y: 150, endPoint x: 137, endPoint y: 150, distance: 91.3
click at [137, 150] on div "Carolina HVAC Pros LLC HVAC, BRN_AND_LRR $75.00 1 Repair 8/12/2025 - 8/14/2025 …" at bounding box center [191, 156] width 290 height 19
copy link "Carolina HVAC Pros LLC"
click at [69, 152] on link "Carolina HVAC Pros LLC" at bounding box center [74, 153] width 44 height 4
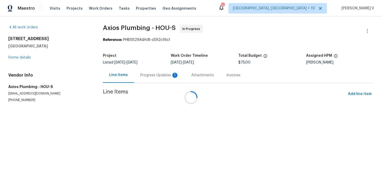
click at [139, 79] on div "Progress Updates 1" at bounding box center [159, 74] width 51 height 15
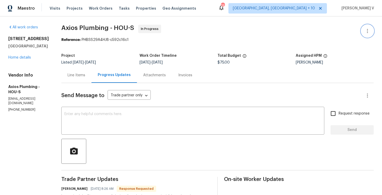
click at [368, 29] on icon "button" at bounding box center [367, 31] width 1 height 4
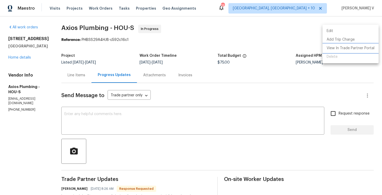
click at [327, 48] on li "View In Trade Partner Portal" at bounding box center [351, 48] width 56 height 9
click at [119, 127] on div at bounding box center [191, 97] width 382 height 195
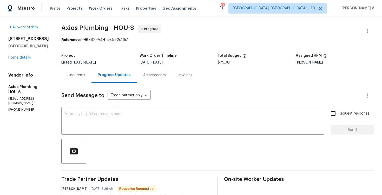
click at [75, 81] on div "Line Items" at bounding box center [76, 74] width 30 height 15
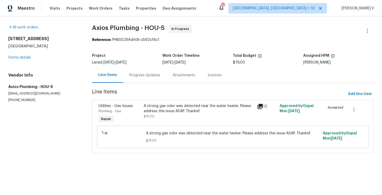
click at [133, 80] on div "Progress Updates" at bounding box center [144, 74] width 43 height 15
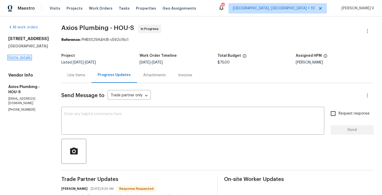
click at [19, 59] on link "Home details" at bounding box center [19, 58] width 23 height 4
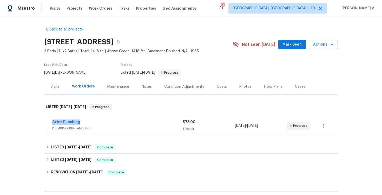
drag, startPoint x: 44, startPoint y: 122, endPoint x: 98, endPoint y: 122, distance: 53.3
click at [98, 122] on div "Axios Plumbing PLUMBING, BRN_AND_LRR $75.00 1 Repair 8/9/2025 - 8/13/2025 In Pr…" at bounding box center [191, 126] width 294 height 22
copy link "Axios Plumbing"
click at [65, 122] on link "Axios Plumbing" at bounding box center [66, 122] width 28 height 4
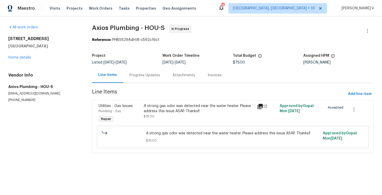
click at [174, 102] on div "A strong gas odor was detected near the water heater. Please address this issue…" at bounding box center [198, 114] width 113 height 24
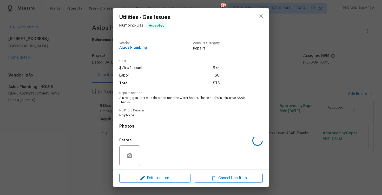
click at [156, 97] on span "A strong gas odor was detected near the water heater. Please address this issue…" at bounding box center [183, 100] width 129 height 9
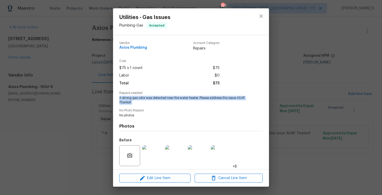
copy span "A strong gas odor was detected near the water heater. Please address this issue…"
click at [77, 92] on div "Utilities - Gas Issues Plumbing - Gas Accepted Vendor Axios Plumbing Account Ca…" at bounding box center [191, 97] width 382 height 195
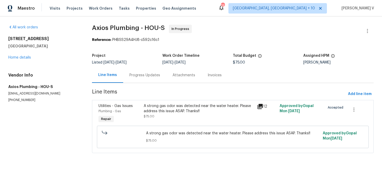
click at [161, 103] on div "A strong gas odor was detected near the water heater. Please address this issue…" at bounding box center [199, 108] width 110 height 10
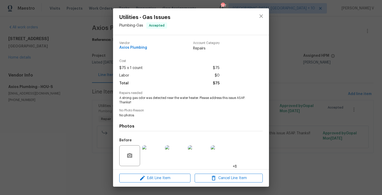
scroll to position [36, 0]
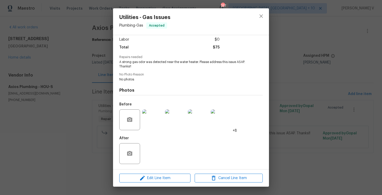
click at [157, 122] on img at bounding box center [152, 119] width 21 height 21
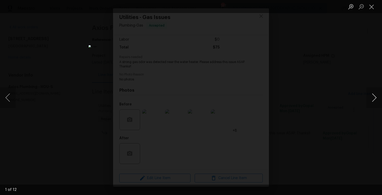
click at [372, 95] on button "Next image" at bounding box center [375, 97] width 16 height 21
click at [374, 99] on button "Next image" at bounding box center [375, 97] width 16 height 21
click at [374, 94] on button "Next image" at bounding box center [375, 97] width 16 height 21
click at [168, 90] on div "Lightbox" at bounding box center [191, 97] width 382 height 195
click at [378, 98] on button "Next image" at bounding box center [375, 97] width 16 height 21
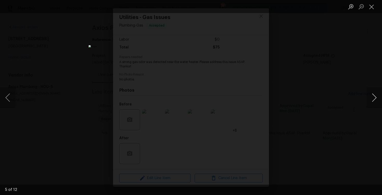
click at [375, 95] on button "Next image" at bounding box center [375, 97] width 16 height 21
click at [378, 97] on button "Next image" at bounding box center [375, 97] width 16 height 21
drag, startPoint x: 53, startPoint y: 165, endPoint x: 94, endPoint y: -17, distance: 187.3
click at [94, 0] on html "Maestro Visits Projects Work Orders Tasks Properties Geo Assignments 257 Cincin…" at bounding box center [191, 83] width 382 height 167
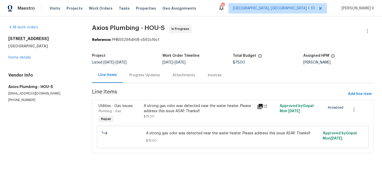
click at [146, 71] on div "Progress Updates" at bounding box center [144, 74] width 43 height 15
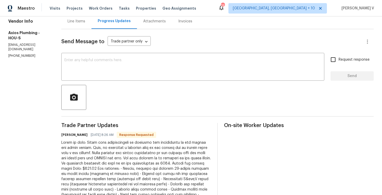
scroll to position [94, 0]
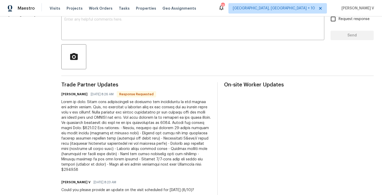
click at [100, 110] on div at bounding box center [136, 135] width 150 height 73
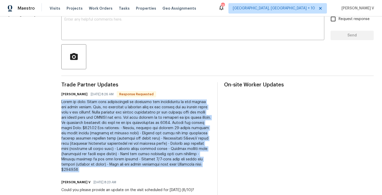
click at [100, 110] on div at bounding box center [136, 135] width 150 height 73
copy div "Scope of work: [PERSON_NAME] leak investigation by checking gas connections on …"
click at [99, 98] on div "[PERSON_NAME] [DATE] 8:26 AM Response Requested" at bounding box center [136, 131] width 150 height 82
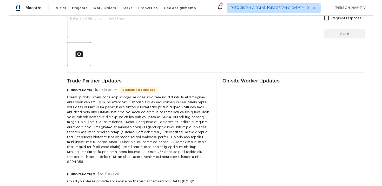
scroll to position [0, 0]
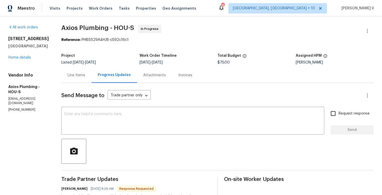
click at [75, 76] on div "Line Items" at bounding box center [77, 75] width 18 height 5
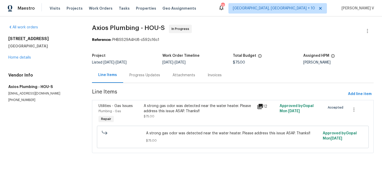
click at [143, 81] on div "Progress Updates" at bounding box center [144, 74] width 43 height 15
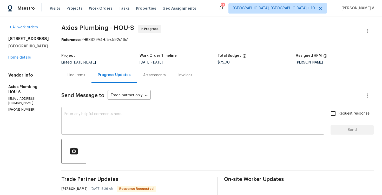
click at [100, 115] on textarea at bounding box center [192, 121] width 257 height 18
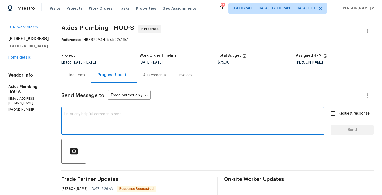
paste textarea "We appreciate the detailed proposal. Could you provide a cost breakdown for lab…"
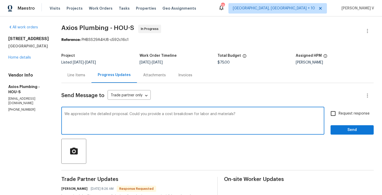
type textarea "We appreciate the detailed proposal. Could you provide a cost breakdown for lab…"
click at [341, 111] on span "Request response" at bounding box center [354, 113] width 31 height 5
click at [339, 111] on input "Request response" at bounding box center [333, 113] width 11 height 11
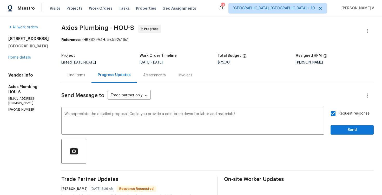
click at [341, 111] on span "Request response" at bounding box center [354, 113] width 31 height 5
click at [339, 111] on input "Request response" at bounding box center [333, 113] width 11 height 11
click at [343, 112] on span "Request response" at bounding box center [354, 113] width 31 height 5
click at [339, 112] on input "Request response" at bounding box center [333, 113] width 11 height 11
checkbox input "true"
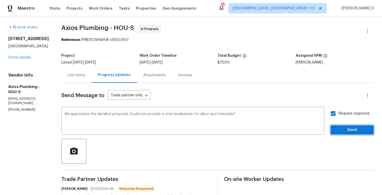
click at [349, 132] on span "Send" at bounding box center [352, 130] width 35 height 7
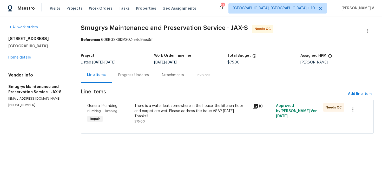
click at [138, 79] on div "Progress Updates" at bounding box center [133, 74] width 43 height 15
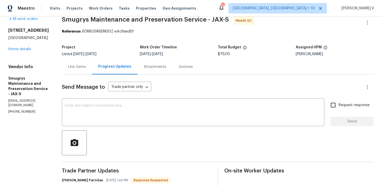
scroll to position [79, 0]
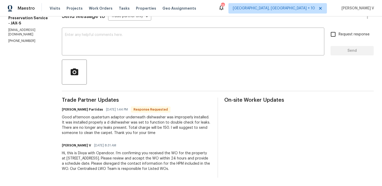
click at [138, 79] on div at bounding box center [218, 72] width 312 height 25
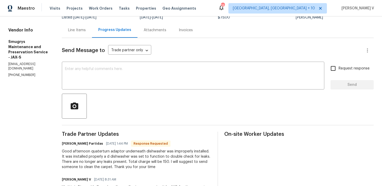
scroll to position [51, 0]
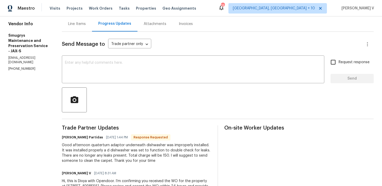
click at [77, 28] on div "Line Items" at bounding box center [77, 23] width 30 height 15
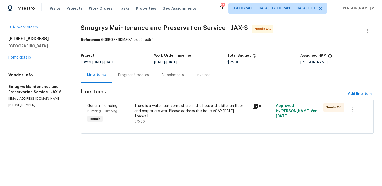
click at [137, 77] on div "Progress Updates" at bounding box center [133, 75] width 31 height 5
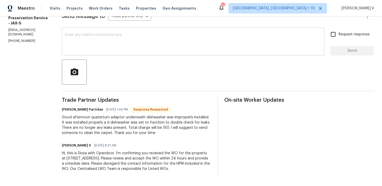
scroll to position [69, 0]
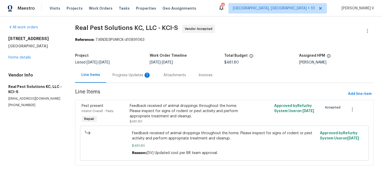
click at [140, 70] on div "Progress Updates 1" at bounding box center [131, 74] width 51 height 15
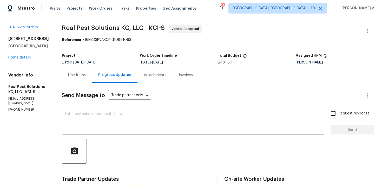
click at [72, 70] on div "Line Items" at bounding box center [77, 74] width 30 height 15
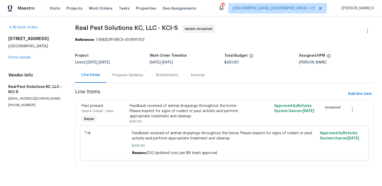
click at [132, 77] on div "Progress Updates" at bounding box center [128, 75] width 31 height 5
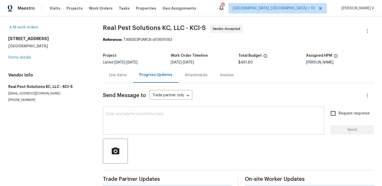
click at [138, 120] on textarea at bounding box center [213, 121] width 215 height 18
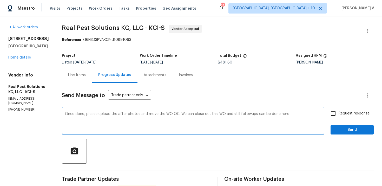
click at [125, 118] on textarea "Once done, please upload the after photos and move the WO QC. We can close out …" at bounding box center [193, 121] width 256 height 18
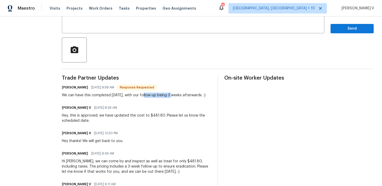
drag, startPoint x: 153, startPoint y: 96, endPoint x: 181, endPoint y: 95, distance: 27.8
click at [181, 95] on div "We can have this completed [DATE], with our follow-up being 3 weeks afterwards.…" at bounding box center [134, 95] width 144 height 5
click at [121, 21] on textarea "Once done, please upload the after photos and move the WO QC. We can close out …" at bounding box center [193, 20] width 256 height 18
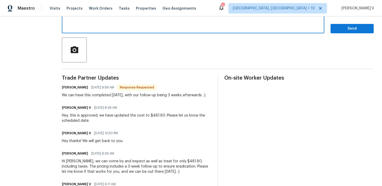
paste textarea "Once done, please upload the after photos and move the WO to [GEOGRAPHIC_DATA].…"
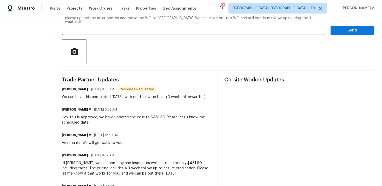
scroll to position [66, 0]
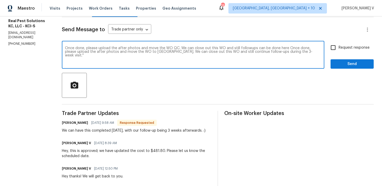
click at [225, 49] on textarea "Once done, please upload the after photos and move the WO QC. We can close out …" at bounding box center [193, 55] width 256 height 18
paste textarea
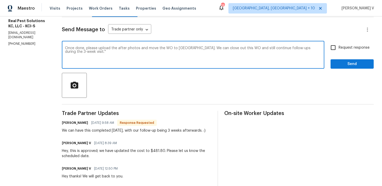
click at [86, 52] on textarea "Once done, please upload the after photos and move the WO to [GEOGRAPHIC_DATA].…" at bounding box center [193, 55] width 256 height 18
click at [126, 49] on textarea "Once done, please upload the after photos and move the WO to [GEOGRAPHIC_DATA].…" at bounding box center [193, 55] width 256 height 18
type textarea "Once done, please upload the before and after photos and move the WO to [GEOGRA…"
click at [335, 42] on input "Request response" at bounding box center [333, 47] width 11 height 11
checkbox input "true"
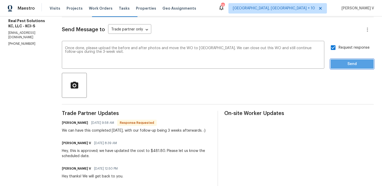
click at [344, 68] on button "Send" at bounding box center [352, 64] width 43 height 10
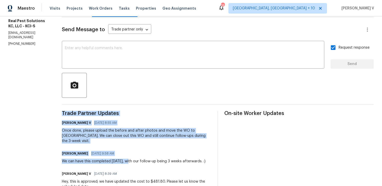
drag, startPoint x: 139, startPoint y: 155, endPoint x: 221, endPoint y: 157, distance: 82.7
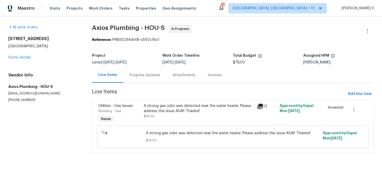
click at [139, 70] on div "Progress Updates" at bounding box center [144, 74] width 43 height 15
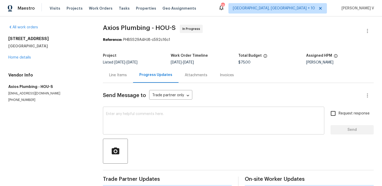
click at [149, 124] on textarea at bounding box center [213, 121] width 215 height 18
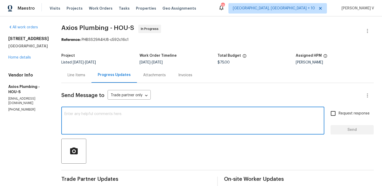
paste textarea "$2495 is approved for replacement."
type textarea "$2495 is approved for replacement."
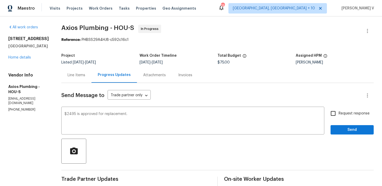
click at [73, 79] on div "Line Items" at bounding box center [76, 74] width 30 height 15
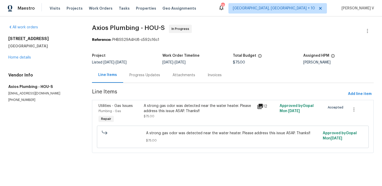
click at [158, 120] on div "A strong gas odor was detected near the water heater. Please address this issue…" at bounding box center [198, 114] width 113 height 24
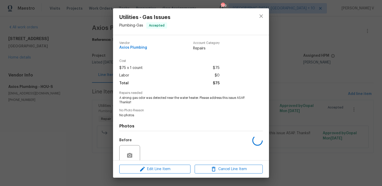
scroll to position [45, 0]
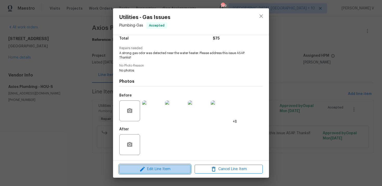
click at [152, 166] on span "Edit Line Item" at bounding box center [155, 169] width 68 height 7
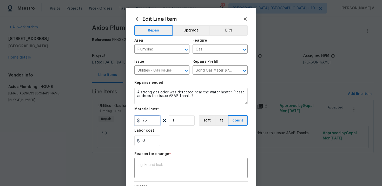
click at [142, 120] on input "75" at bounding box center [147, 120] width 26 height 10
type input "2495"
click at [63, 74] on body "Maestro Visits Projects Work Orders Tasks Properties Geo Assignments 259 Cincin…" at bounding box center [191, 83] width 382 height 167
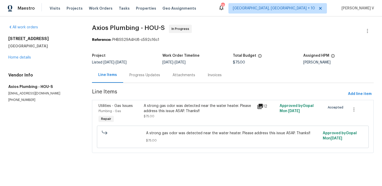
click at [131, 75] on div "Progress Updates" at bounding box center [144, 75] width 31 height 5
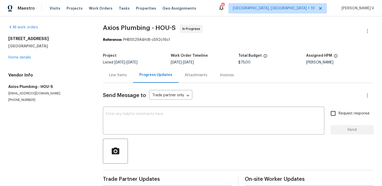
click at [139, 103] on div "Send Message to Trade partner only Trade partner only ​ x ​ Request response Se…" at bounding box center [238, 134] width 271 height 103
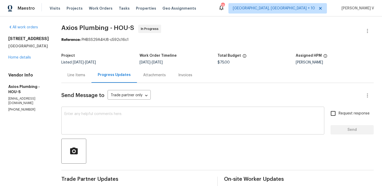
click at [138, 108] on div "x ​" at bounding box center [192, 121] width 263 height 27
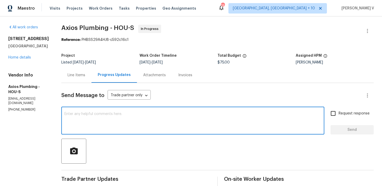
paste textarea "$2495 is approved for replacement."
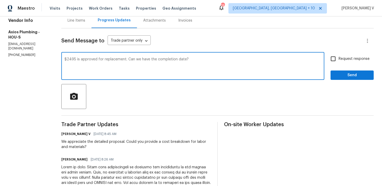
type textarea "$2495 is approved for replacement. Can we have the completion date?"
click at [336, 55] on input "Request response" at bounding box center [333, 58] width 11 height 11
checkbox input "true"
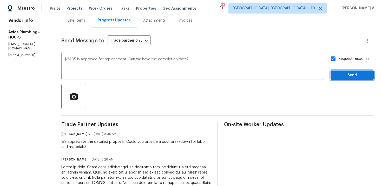
click at [339, 71] on button "Send" at bounding box center [352, 75] width 43 height 10
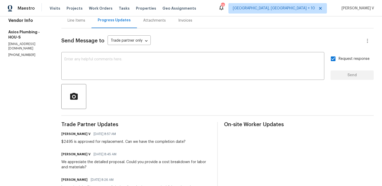
click at [81, 21] on div "Line Items" at bounding box center [76, 20] width 30 height 15
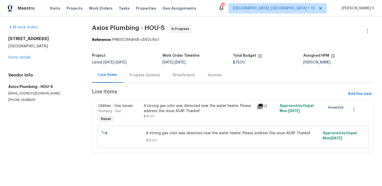
click at [156, 98] on span "Line Items" at bounding box center [219, 94] width 254 height 10
click at [157, 112] on div "A strong gas odor was detected near the water heater. Please address this issue…" at bounding box center [199, 108] width 110 height 10
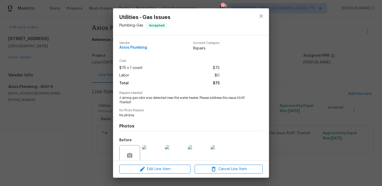
scroll to position [45, 0]
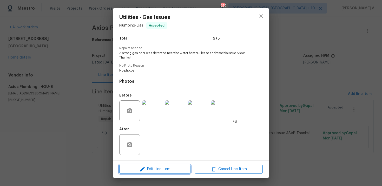
click at [138, 167] on span "Edit Line Item" at bounding box center [155, 169] width 68 height 7
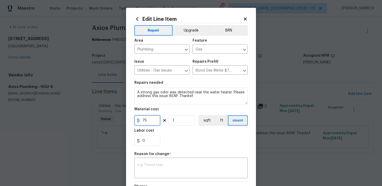
click at [143, 121] on input "75" at bounding box center [147, 120] width 26 height 10
type input "2485"
click at [150, 170] on textarea at bounding box center [191, 168] width 107 height 11
paste textarea "(DV) Updated cost per BR team approval."
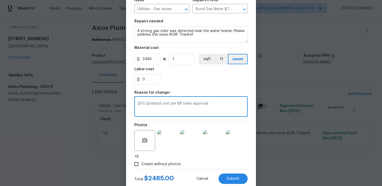
scroll to position [76, 0]
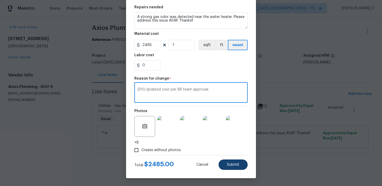
type textarea "(DV) Updated cost per BR team approval."
click at [229, 166] on span "Submit" at bounding box center [233, 165] width 12 height 4
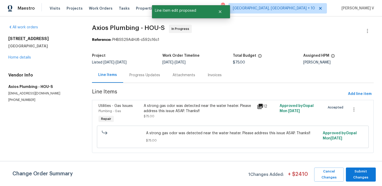
scroll to position [0, 0]
click at [361, 173] on span "Submit Changes" at bounding box center [361, 174] width 25 height 12
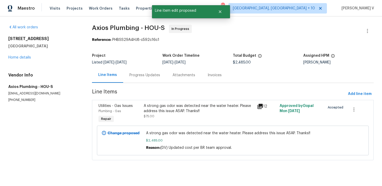
click at [140, 79] on div "Progress Updates" at bounding box center [144, 74] width 43 height 15
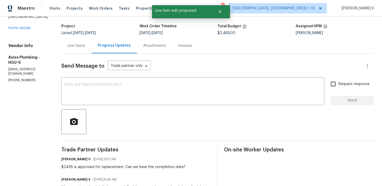
scroll to position [16, 0]
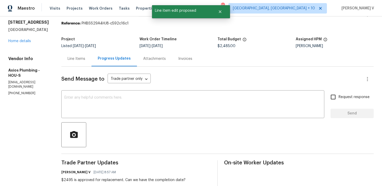
click at [92, 60] on div "Progress Updates" at bounding box center [115, 58] width 46 height 15
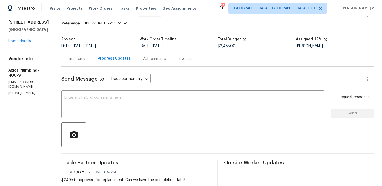
click at [77, 58] on div "Line Items" at bounding box center [77, 58] width 18 height 5
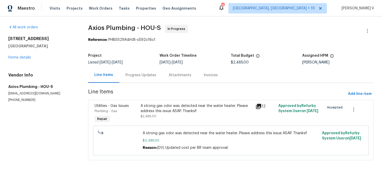
click at [134, 125] on div "A strong gas odor was detected near the water heater. Please address this issue…" at bounding box center [231, 140] width 273 height 33
click at [153, 116] on span "$2,485.00" at bounding box center [149, 116] width 16 height 3
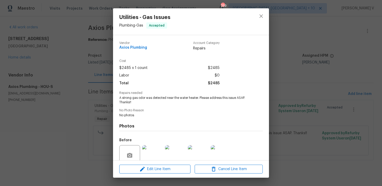
scroll to position [45, 0]
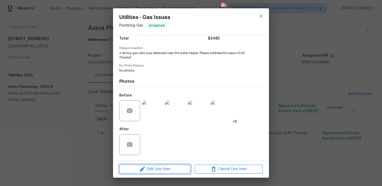
click at [143, 171] on icon "button" at bounding box center [142, 169] width 6 height 6
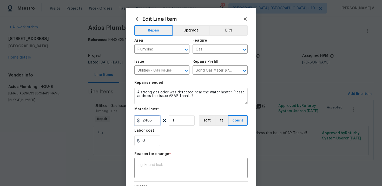
click at [149, 121] on input "2485" at bounding box center [147, 120] width 26 height 10
type input "2495"
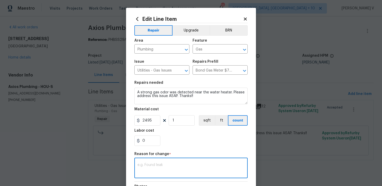
click at [167, 167] on textarea at bounding box center [191, 168] width 107 height 11
paste textarea "(DV) Updated cost per BR team approval."
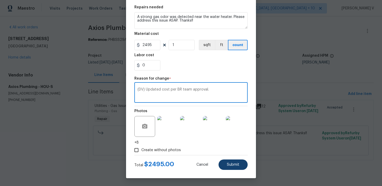
type textarea "(DV) Updated cost per BR team approval."
click at [225, 161] on button "Submit" at bounding box center [233, 164] width 29 height 10
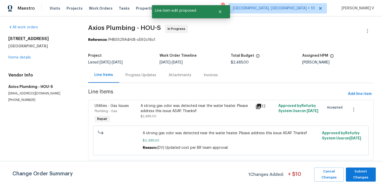
scroll to position [0, 0]
click at [366, 170] on span "Submit Changes" at bounding box center [361, 174] width 25 height 12
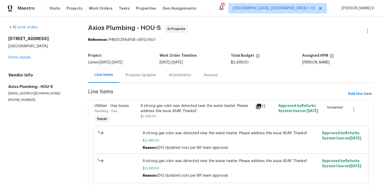
click at [123, 61] on span "8/13/2025" at bounding box center [117, 63] width 11 height 4
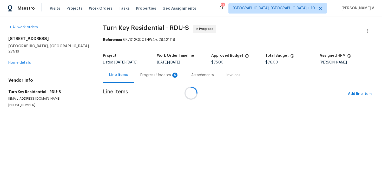
click at [146, 77] on div at bounding box center [191, 93] width 382 height 186
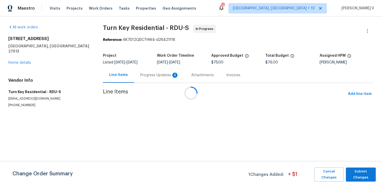
click at [146, 77] on div at bounding box center [191, 93] width 382 height 186
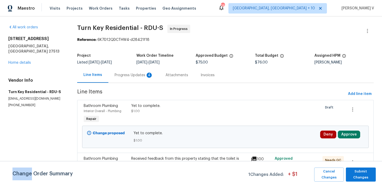
click at [146, 77] on div "Progress Updates 4" at bounding box center [134, 75] width 38 height 5
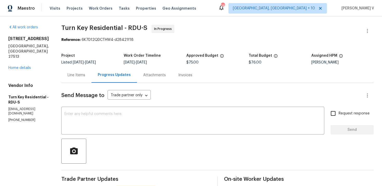
scroll to position [61, 0]
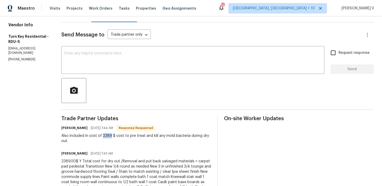
drag, startPoint x: 114, startPoint y: 137, endPoint x: 123, endPoint y: 137, distance: 8.6
click at [123, 137] on div "Also included in cost of 2389 $ cost to pre treat and kill any mold bacteria du…" at bounding box center [136, 138] width 150 height 10
copy div "2389"
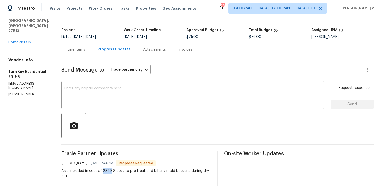
click at [85, 50] on div "Line Items" at bounding box center [77, 49] width 18 height 5
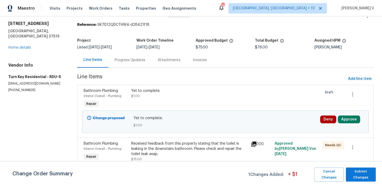
scroll to position [15, 0]
click at [183, 102] on div "Yet to complete. $1.00" at bounding box center [190, 99] width 120 height 24
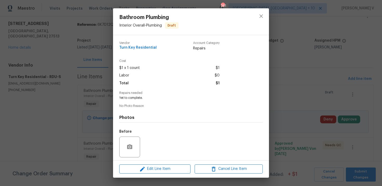
click at [103, 131] on div "Bathroom Plumbing Interior Overall - Plumbing Draft Vendor Turn Key Residential…" at bounding box center [191, 93] width 382 height 186
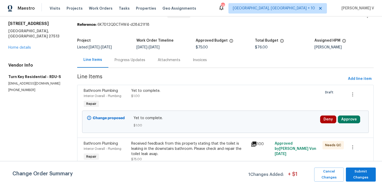
click at [168, 147] on div "Received feedback from this property stating that the toilet is leaking in the …" at bounding box center [189, 149] width 116 height 16
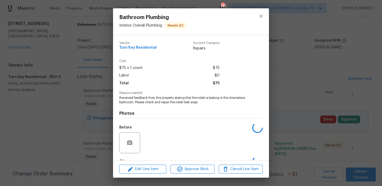
scroll to position [32, 0]
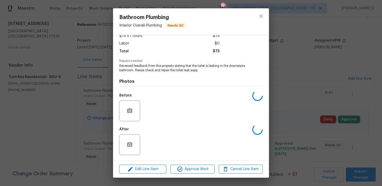
click at [147, 175] on div "Edit Line Item Approve Work Cancel Line Item" at bounding box center [191, 168] width 156 height 17
click at [144, 168] on span "Edit Line Item" at bounding box center [143, 169] width 44 height 7
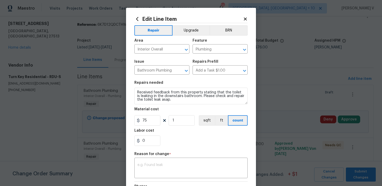
click at [145, 115] on figure "Material cost 75 1 sqft ft count" at bounding box center [190, 116] width 113 height 18
click at [146, 119] on input "75" at bounding box center [147, 120] width 26 height 10
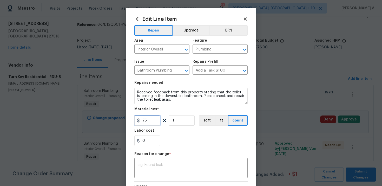
paste input "2389"
type input "2389"
click at [145, 167] on textarea at bounding box center [191, 168] width 107 height 11
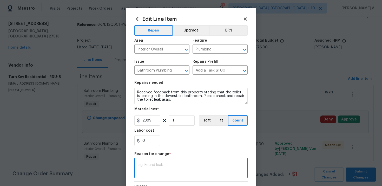
paste textarea "(DV) Updated cost per BR team approval."
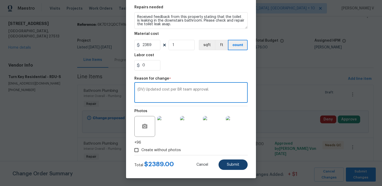
type textarea "(DV) Updated cost per BR team approval."
click at [245, 167] on button "Submit" at bounding box center [233, 164] width 29 height 10
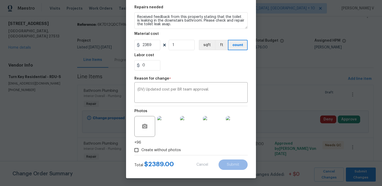
type input "75"
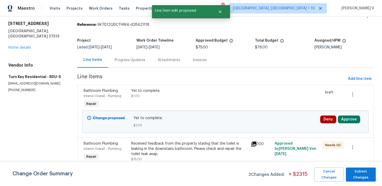
scroll to position [25, 0]
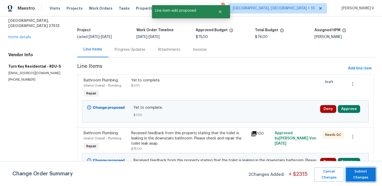
click at [370, 172] on span "Submit Changes" at bounding box center [361, 174] width 25 height 12
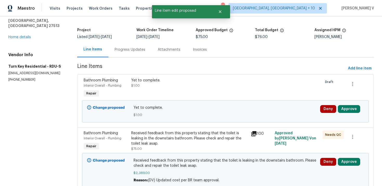
click at [126, 54] on div "Progress Updates" at bounding box center [129, 49] width 43 height 15
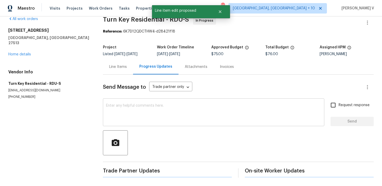
scroll to position [25, 0]
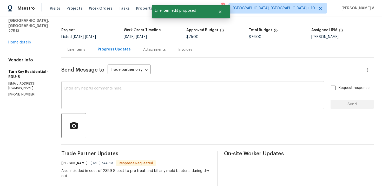
click at [122, 106] on div "x ​" at bounding box center [192, 95] width 263 height 27
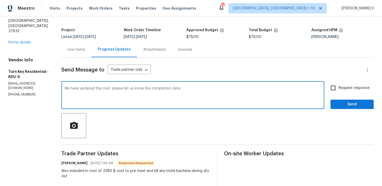
type textarea "We have updated the cost; please let us know the completion date."
click at [335, 94] on div "Request response Send" at bounding box center [352, 95] width 43 height 27
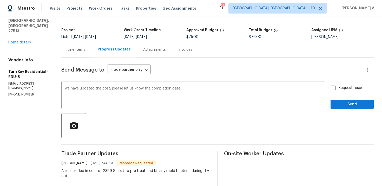
click at [341, 87] on span "Request response" at bounding box center [354, 87] width 31 height 5
click at [339, 87] on input "Request response" at bounding box center [333, 87] width 11 height 11
checkbox input "true"
click at [351, 106] on span "Send" at bounding box center [352, 104] width 35 height 7
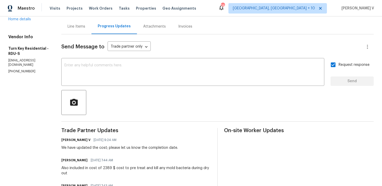
scroll to position [65, 0]
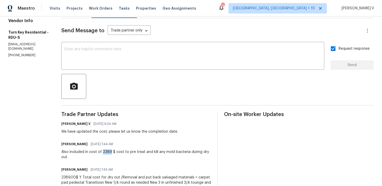
drag, startPoint x: 115, startPoint y: 151, endPoint x: 123, endPoint y: 151, distance: 7.8
click at [123, 151] on div "Also included in cost of 2389 $ cost to pre treat and kill any mold bacteria du…" at bounding box center [136, 154] width 150 height 10
copy div "2389"
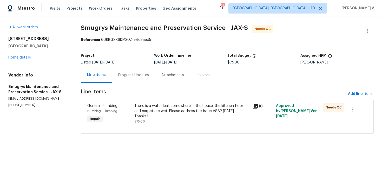
click at [135, 74] on div "Progress Updates" at bounding box center [133, 75] width 31 height 5
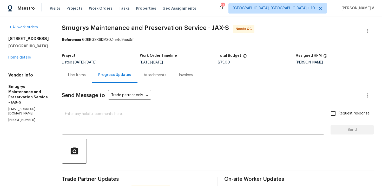
click at [79, 75] on div "Line Items" at bounding box center [77, 75] width 18 height 5
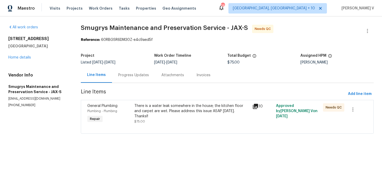
click at [151, 122] on div "There is a water leak somewhere in the house; the kitchen floor and carpet are …" at bounding box center [192, 114] width 118 height 24
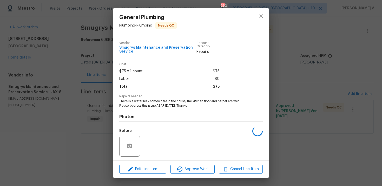
scroll to position [35, 0]
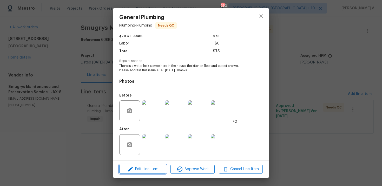
click at [143, 165] on button "Edit Line Item" at bounding box center [142, 169] width 47 height 9
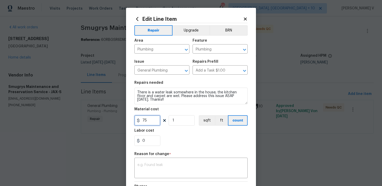
click at [150, 118] on input "75" at bounding box center [147, 120] width 26 height 10
type input "150"
click at [165, 177] on div "x ​" at bounding box center [190, 168] width 113 height 19
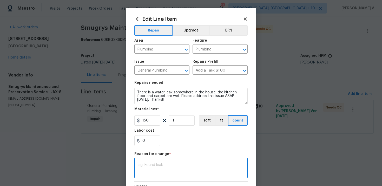
paste textarea "(DV) Updated per vendor’s final cost."
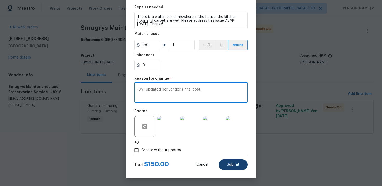
type textarea "(DV) Updated per vendor’s final cost."
click at [228, 166] on span "Submit" at bounding box center [233, 165] width 12 height 4
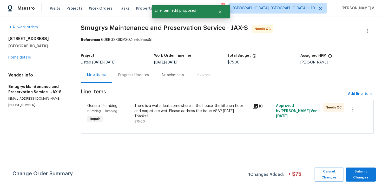
scroll to position [0, 0]
click at [346, 171] on div "Cancel Changes Submit Changes" at bounding box center [344, 174] width 64 height 14
click at [355, 171] on span "Submit Changes" at bounding box center [361, 174] width 25 height 12
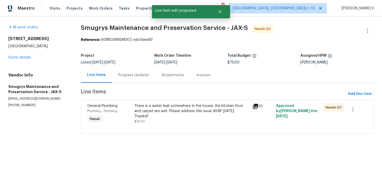
click at [140, 76] on div "Progress Updates" at bounding box center [133, 75] width 31 height 5
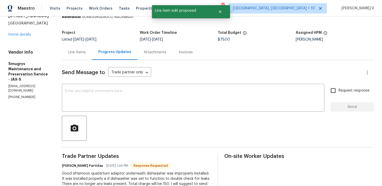
scroll to position [15, 0]
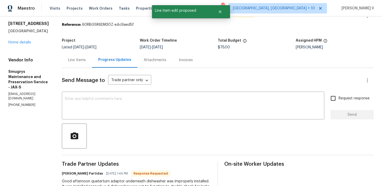
click at [74, 52] on div "Project Listed 8/10/2025 - 8/13/2025 Work Order Timeline 8/11/2025 - 8/13/2025 …" at bounding box center [218, 44] width 312 height 17
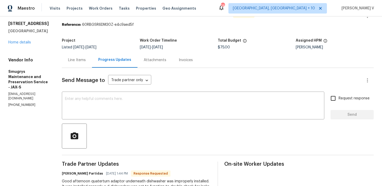
scroll to position [1, 0]
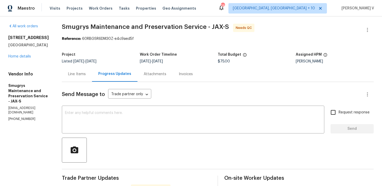
click at [369, 23] on div "All work orders 7700 Lookout Point Dr Jacksonville, FL 32210 Home details Vendo…" at bounding box center [191, 139] width 382 height 249
click at [367, 25] on button "button" at bounding box center [367, 30] width 12 height 12
click at [350, 29] on li "Edit" at bounding box center [351, 29] width 56 height 9
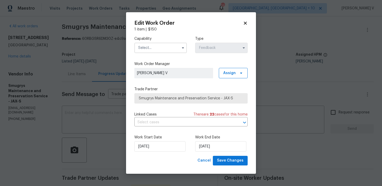
click at [156, 47] on input "text" at bounding box center [160, 48] width 53 height 10
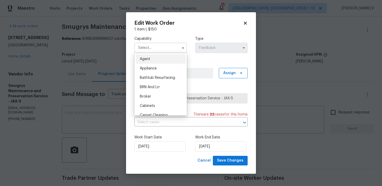
click at [139, 60] on div "Agent" at bounding box center [161, 58] width 50 height 9
type input "Agent"
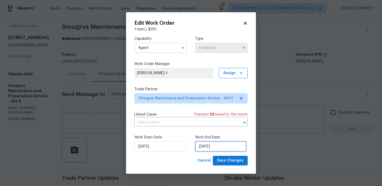
click at [197, 144] on input "13/08/2025" at bounding box center [220, 146] width 51 height 10
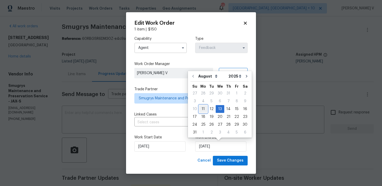
click at [204, 108] on div "11" at bounding box center [203, 108] width 8 height 7
type input "11/08/2025"
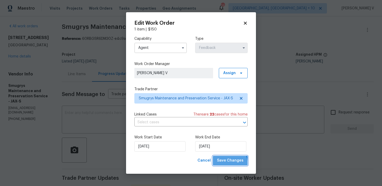
click at [226, 165] on button "Save Changes" at bounding box center [230, 161] width 35 height 10
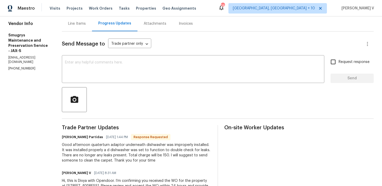
scroll to position [79, 0]
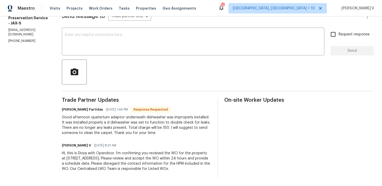
click at [84, 131] on div "Good afternoon quaterturn adaptor underneath dishwasher was improperly installe…" at bounding box center [137, 125] width 150 height 21
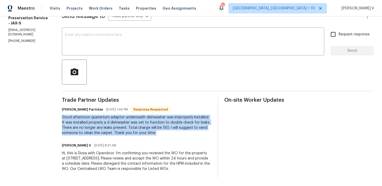
click at [93, 128] on div "Good afternoon quaterturn adaptor underneath dishwasher was improperly installe…" at bounding box center [137, 125] width 150 height 21
drag, startPoint x: 88, startPoint y: 117, endPoint x: 157, endPoint y: 136, distance: 71.2
click at [157, 136] on div "Trade Partner Updates [PERSON_NAME] Partidas [DATE] 1:44 PM Response Requested …" at bounding box center [137, 138] width 150 height 80
copy div "quaterturn adaptor underneath dishwasher was improperly installed. It was insta…"
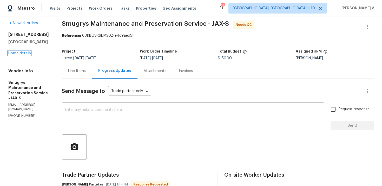
click at [18, 55] on link "Home details" at bounding box center [19, 53] width 23 height 4
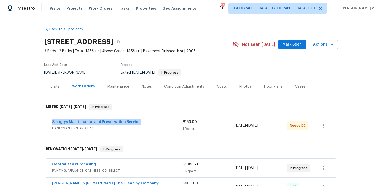
drag, startPoint x: 49, startPoint y: 122, endPoint x: 156, endPoint y: 122, distance: 107.1
click at [156, 122] on div "Smugrys Maintenance and Preservation Service HANDYMAN, BRN_AND_LRR $150.00 1 Re…" at bounding box center [191, 125] width 290 height 19
copy link "Smugrys Maintenance and Preservation Service"
click at [116, 122] on link "Smugrys Maintenance and Preservation Service" at bounding box center [96, 122] width 88 height 4
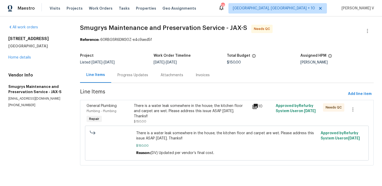
click at [162, 109] on div "There is a water leak somewhere in the house; the kitchen floor and carpet are …" at bounding box center [191, 111] width 115 height 16
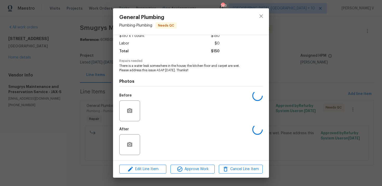
scroll to position [35, 0]
click at [153, 147] on img at bounding box center [152, 144] width 21 height 21
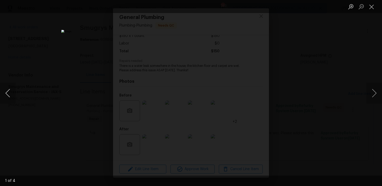
click at [7, 89] on button "Previous image" at bounding box center [8, 93] width 16 height 21
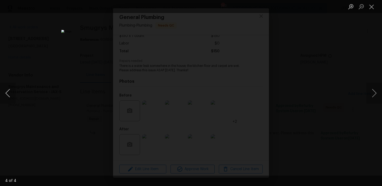
click at [7, 89] on button "Previous image" at bounding box center [8, 93] width 16 height 21
click at [59, 60] on div "Lightbox" at bounding box center [191, 93] width 382 height 186
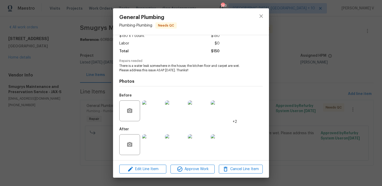
click at [185, 109] on img at bounding box center [175, 110] width 21 height 21
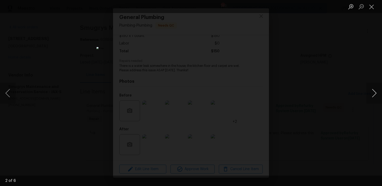
click at [372, 90] on button "Next image" at bounding box center [375, 93] width 16 height 21
click at [342, 67] on div "Lightbox" at bounding box center [191, 93] width 382 height 186
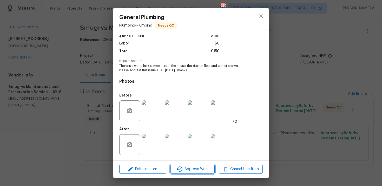
click at [177, 167] on icon "button" at bounding box center [180, 169] width 6 height 6
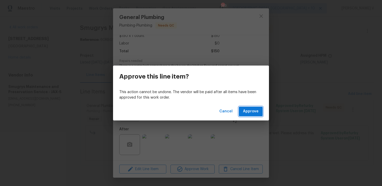
click at [255, 110] on span "Approve" at bounding box center [251, 111] width 16 height 7
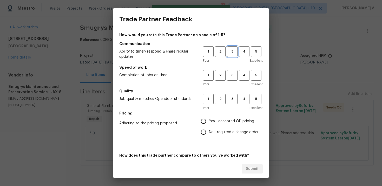
click at [230, 53] on span "3" at bounding box center [233, 52] width 10 height 6
click at [233, 81] on div "1 2 3 4 5 Poor Excellent" at bounding box center [233, 78] width 60 height 17
click at [230, 77] on span "3" at bounding box center [233, 75] width 10 height 6
click at [231, 103] on button "3" at bounding box center [232, 99] width 11 height 11
click at [209, 130] on input "No - required a change order" at bounding box center [203, 132] width 11 height 11
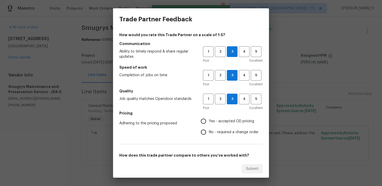
radio input "true"
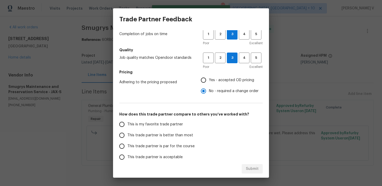
scroll to position [53, 0]
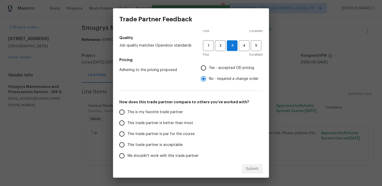
click at [177, 134] on span "This trade partner is par for the course" at bounding box center [160, 133] width 67 height 5
click at [127, 134] on input "This trade partner is par for the course" at bounding box center [121, 133] width 11 height 11
radio input "false"
click at [180, 125] on span "This trade partner is better than most" at bounding box center [160, 122] width 66 height 5
click at [127, 125] on input "This trade partner is better than most" at bounding box center [121, 123] width 11 height 11
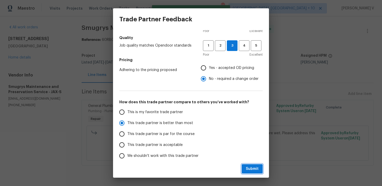
click at [251, 169] on span "Submit" at bounding box center [252, 169] width 13 height 7
radio input "true"
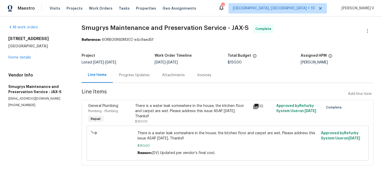
click at [139, 78] on div "Progress Updates" at bounding box center [134, 74] width 43 height 15
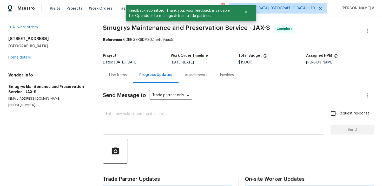
click at [139, 124] on textarea at bounding box center [213, 121] width 215 height 18
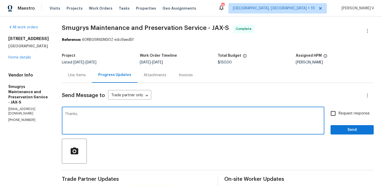
click at [71, 116] on textarea "Thanks," at bounding box center [193, 121] width 256 height 18
paste textarea "Hey, we have updated the cost to $ and the work order has been approved. Thanks…"
click at [122, 115] on textarea "Hey, we have updated the cost to $ and the work order has been approved. Thanks…" at bounding box center [193, 121] width 256 height 18
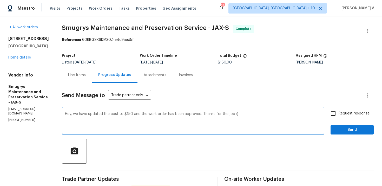
scroll to position [76, 0]
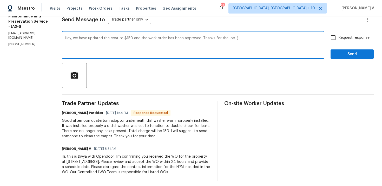
type textarea "Hey, we have updated the cost to $150 and the work order has been approved. Tha…"
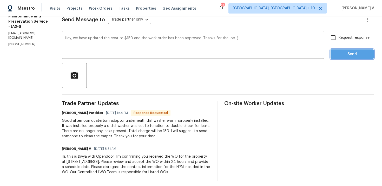
click at [349, 57] on span "Send" at bounding box center [352, 54] width 35 height 7
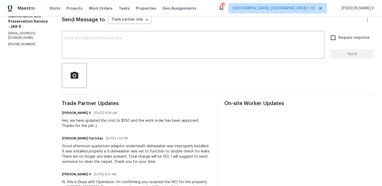
scroll to position [0, 0]
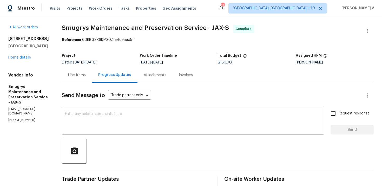
click at [75, 82] on div "Line Items" at bounding box center [77, 74] width 30 height 15
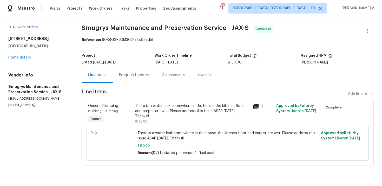
click at [166, 114] on div "There is a water leak somewhere in the house; the kitchen floor and carpet are …" at bounding box center [192, 113] width 114 height 21
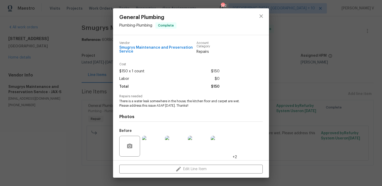
scroll to position [35, 0]
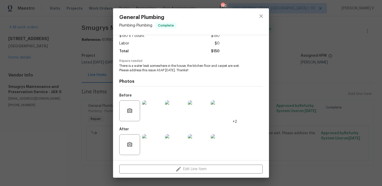
click at [216, 112] on img at bounding box center [221, 110] width 21 height 21
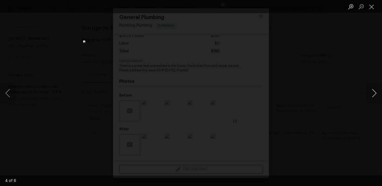
click at [375, 97] on button "Next image" at bounding box center [375, 93] width 16 height 21
click at [370, 92] on button "Next image" at bounding box center [375, 93] width 16 height 21
click at [75, 57] on div "Lightbox" at bounding box center [191, 93] width 382 height 186
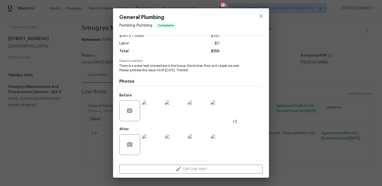
click at [85, 55] on div "General Plumbing Plumbing - Plumbing Complete Vendor Smugrys Maintenance and Pr…" at bounding box center [191, 93] width 382 height 186
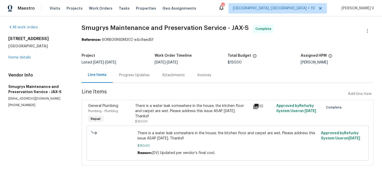
click at [132, 75] on div "Progress Updates" at bounding box center [134, 75] width 31 height 5
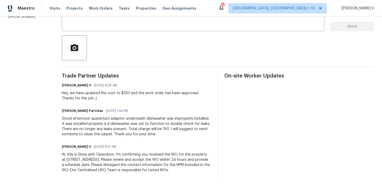
scroll to position [105, 0]
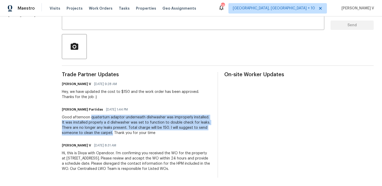
drag, startPoint x: 88, startPoint y: 118, endPoint x: 110, endPoint y: 133, distance: 26.8
click at [110, 133] on div "Good afternoon quaterturn adaptor underneath dishwasher was improperly installe…" at bounding box center [137, 125] width 150 height 21
copy div "quaterturn adaptor underneath dishwasher was improperly installed. It was insta…"
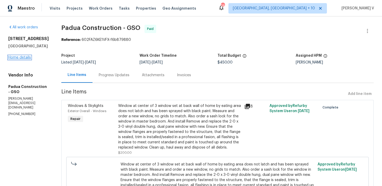
click at [22, 59] on link "Home details" at bounding box center [19, 58] width 23 height 4
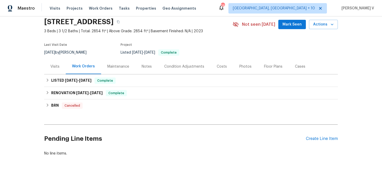
scroll to position [25, 0]
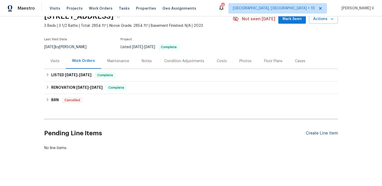
click at [321, 134] on div "Create Line Item" at bounding box center [322, 133] width 32 height 5
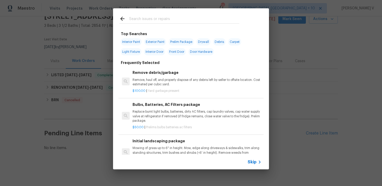
click at [257, 161] on icon at bounding box center [260, 162] width 6 height 6
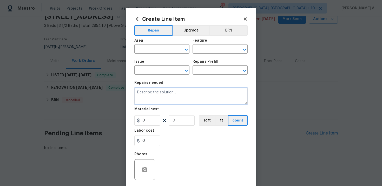
click at [158, 93] on textarea at bounding box center [190, 96] width 113 height 17
paste textarea "Paint unfinished window trims, ensuring full coverage and proper finishing for …"
type textarea "Paint unfinished window trims, ensuring full coverage and proper finishing for …"
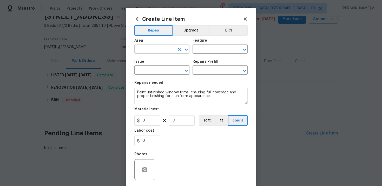
click at [158, 51] on input "text" at bounding box center [154, 50] width 41 height 8
click at [163, 66] on li "Interior Overall" at bounding box center [161, 70] width 55 height 9
type input "Interior Overall"
click at [218, 46] on input "text" at bounding box center [213, 50] width 41 height 8
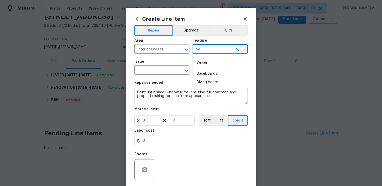
type input "o"
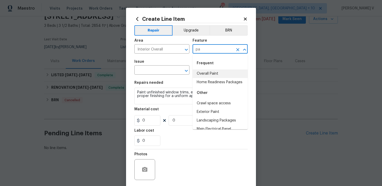
click at [218, 72] on li "Overall Paint" at bounding box center [220, 73] width 55 height 9
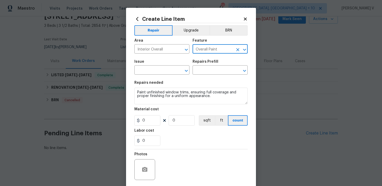
type input "Overall Paint"
click at [153, 77] on span "Issue ​" at bounding box center [161, 67] width 55 height 21
click at [160, 73] on input "text" at bounding box center [154, 71] width 41 height 8
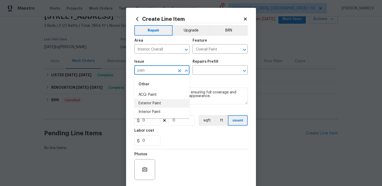
click at [159, 102] on li "Exterior Paint" at bounding box center [161, 103] width 55 height 9
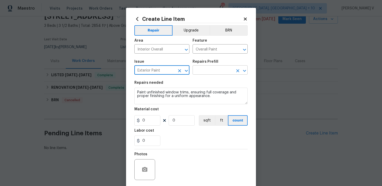
type input "Exterior Paint"
click at [213, 67] on input "text" at bounding box center [213, 71] width 41 height 8
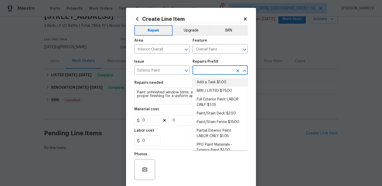
click at [203, 80] on li "Add a Task $1.00" at bounding box center [220, 82] width 55 height 9
type input "Add a Task $1.00"
type textarea "HPM to detail"
type input "1"
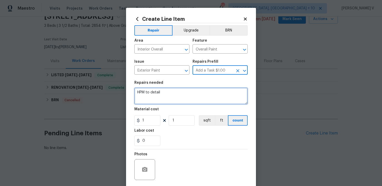
click at [168, 96] on textarea "HPM to detail" at bounding box center [190, 96] width 113 height 17
paste textarea "Paint unfinished window trims, ensuring full coverage and proper finishing for …"
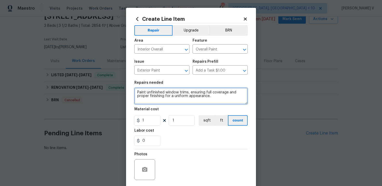
type textarea "Paint unfinished window trims, ensuring full coverage and proper finishing for …"
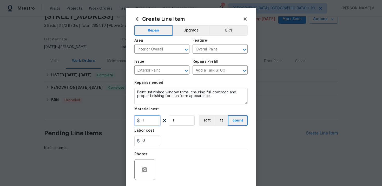
click at [152, 116] on input "1" at bounding box center [147, 120] width 26 height 10
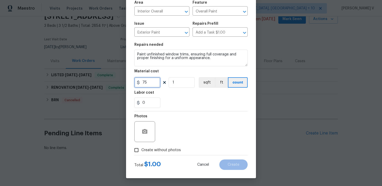
type input "75"
click at [138, 154] on input "Create without photos" at bounding box center [137, 150] width 10 height 10
checkbox input "true"
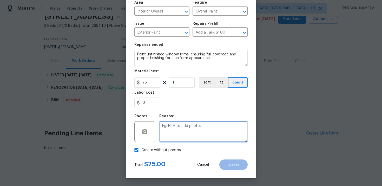
click at [185, 134] on textarea at bounding box center [203, 131] width 88 height 21
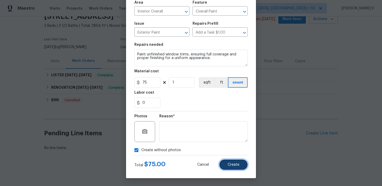
click at [237, 170] on button "Create" at bounding box center [233, 164] width 28 height 10
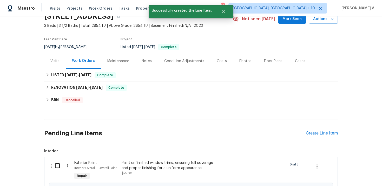
click at [61, 163] on input "checkbox" at bounding box center [59, 165] width 15 height 11
checkbox input "true"
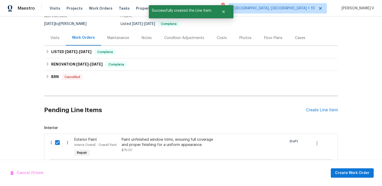
scroll to position [85, 0]
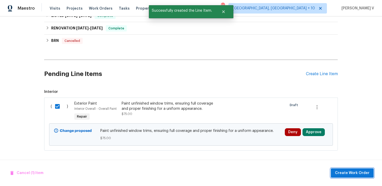
click at [345, 171] on span "Create Work Order" at bounding box center [352, 173] width 35 height 7
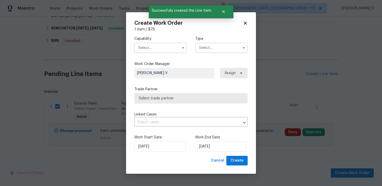
click at [140, 50] on input "text" at bounding box center [160, 48] width 53 height 10
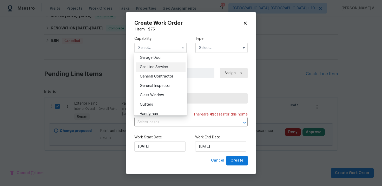
scroll to position [255, 0]
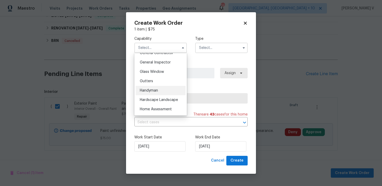
click at [156, 90] on span "Handyman" at bounding box center [149, 91] width 18 height 4
type input "Handyman"
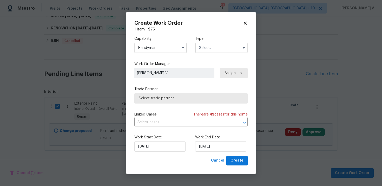
click at [207, 52] on input "text" at bounding box center [221, 48] width 53 height 10
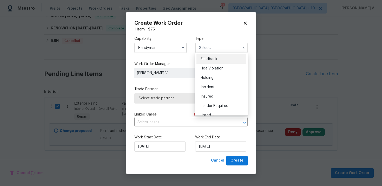
click at [204, 59] on span "Feedback" at bounding box center [209, 59] width 17 height 4
type input "Feedback"
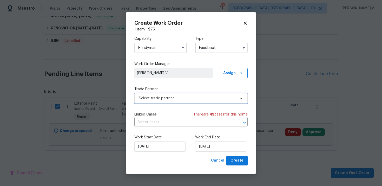
click at [166, 99] on span "Select trade partner" at bounding box center [187, 98] width 97 height 5
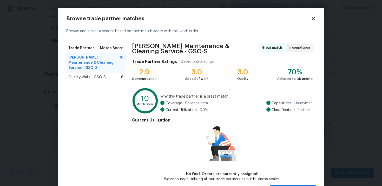
click at [93, 75] on span "Quality Walls - GSO-S" at bounding box center [86, 77] width 37 height 5
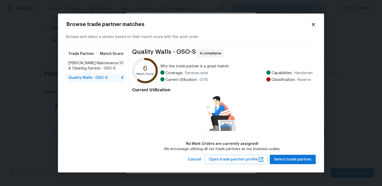
click at [98, 68] on span "[PERSON_NAME] Maintenance & Cleaning Service - GSO-S" at bounding box center [93, 66] width 51 height 10
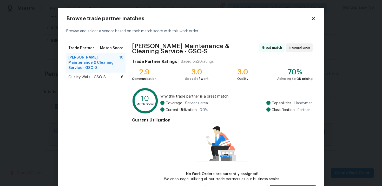
scroll to position [24, 0]
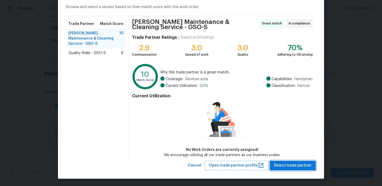
click at [288, 164] on span "Select trade partner" at bounding box center [293, 165] width 38 height 7
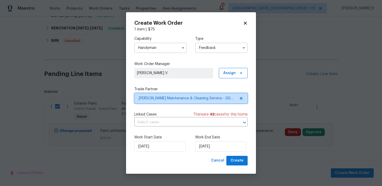
scroll to position [0, 0]
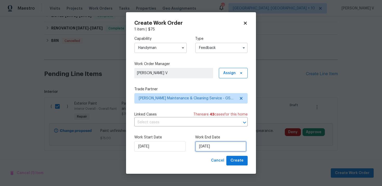
click at [206, 148] on input "[DATE]" at bounding box center [220, 146] width 51 height 10
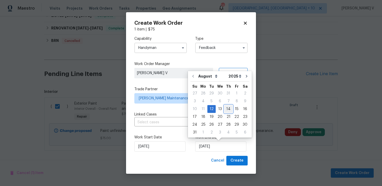
click at [226, 107] on div "14" at bounding box center [228, 108] width 8 height 7
type input "[DATE]"
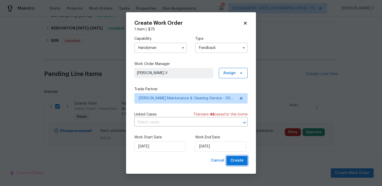
click at [234, 159] on span "Create" at bounding box center [237, 160] width 13 height 7
checkbox input "false"
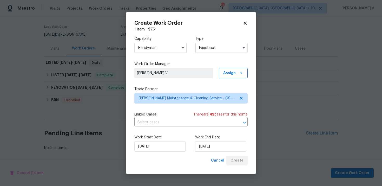
scroll to position [38, 0]
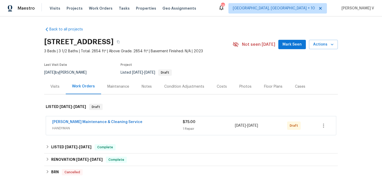
click at [94, 120] on span "[PERSON_NAME] Maintenance & Cleaning Service" at bounding box center [97, 121] width 90 height 5
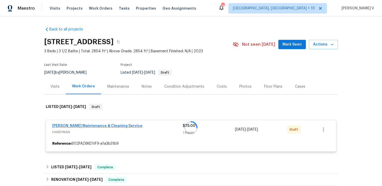
click at [93, 124] on div at bounding box center [191, 128] width 294 height 58
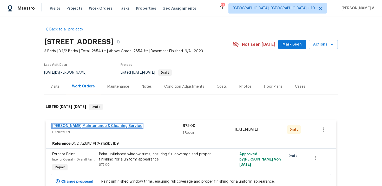
click at [92, 125] on link "[PERSON_NAME] Maintenance & Cleaning Service" at bounding box center [97, 126] width 90 height 4
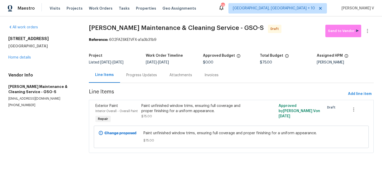
click at [138, 79] on div "Progress Updates" at bounding box center [141, 74] width 43 height 15
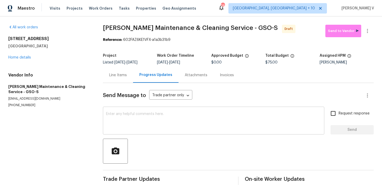
click at [134, 123] on textarea at bounding box center [213, 121] width 215 height 18
paste textarea "Hi, this is Divya with Opendoor. I’m confirming you received the WO for the pro…"
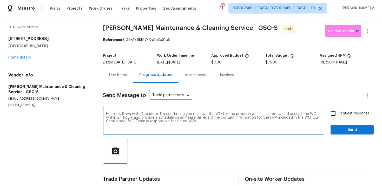
click at [256, 113] on textarea "Hi, this is Divya with Opendoor. I’m confirming you received the WO for the pro…" at bounding box center [213, 121] width 215 height 18
paste textarea "[STREET_ADDRESS]"
type textarea "Hi, this is Divya with Opendoor. I’m confirming you received the WO for the pro…"
click at [362, 107] on div "Send Message to Trade partner only Trade partner only ​ Hi, this is Divya with …" at bounding box center [238, 134] width 271 height 102
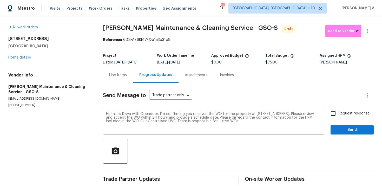
click at [346, 121] on div "Request response Send" at bounding box center [352, 121] width 43 height 27
click at [341, 114] on span "Request response" at bounding box center [354, 113] width 31 height 5
click at [339, 114] on input "Request response" at bounding box center [333, 113] width 11 height 11
checkbox input "true"
click at [347, 130] on span "Send" at bounding box center [352, 130] width 35 height 7
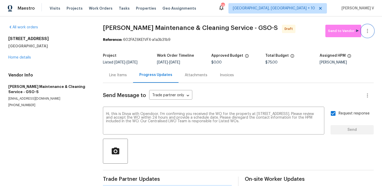
click at [371, 29] on button "button" at bounding box center [367, 31] width 12 height 12
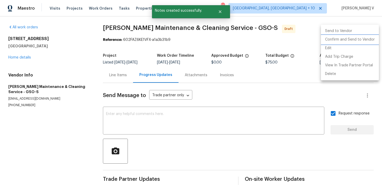
click at [334, 38] on li "Confirm and Send to Vendor" at bounding box center [350, 39] width 58 height 9
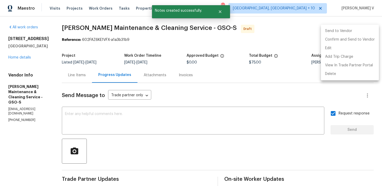
click at [87, 50] on div at bounding box center [191, 93] width 382 height 186
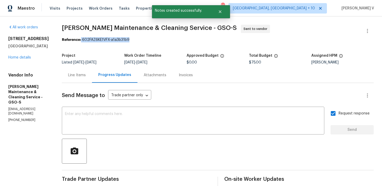
drag, startPoint x: 87, startPoint y: 40, endPoint x: 147, endPoint y: 40, distance: 60.3
click at [147, 40] on div "Reference: 602FAZ6KE1VFX-a1a3b31b9" at bounding box center [218, 39] width 312 height 5
copy div "602FAZ6KE1VFX-a1a3b31b9"
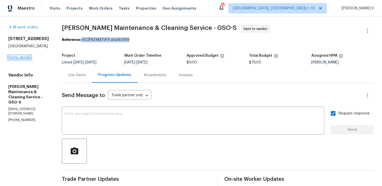
click at [18, 57] on link "Home details" at bounding box center [19, 58] width 23 height 4
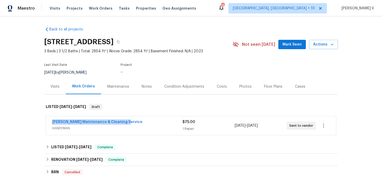
drag, startPoint x: 47, startPoint y: 121, endPoint x: 145, endPoint y: 121, distance: 98.0
click at [145, 121] on div "Baker's Maintenance & Cleaning Service HANDYMAN $75.00 1 Repair 8/12/2025 - 8/1…" at bounding box center [191, 125] width 290 height 19
copy link "Baker's Maintenance & Cleaning Service"
click at [76, 125] on div "Baker's Maintenance & Cleaning Service" at bounding box center [117, 122] width 130 height 6
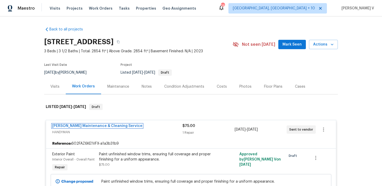
click at [76, 125] on link "Baker's Maintenance & Cleaning Service" at bounding box center [97, 126] width 90 height 4
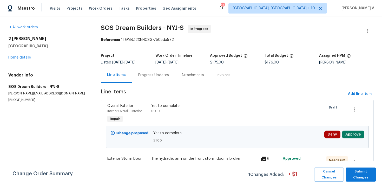
click at [140, 76] on div "Progress Updates" at bounding box center [153, 75] width 31 height 5
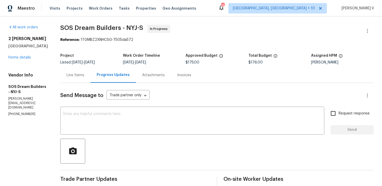
click at [90, 79] on div "Line Items" at bounding box center [75, 74] width 30 height 15
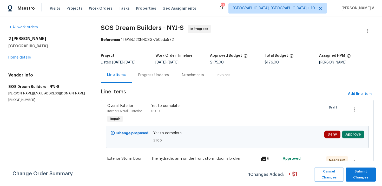
click at [157, 82] on div "Progress Updates" at bounding box center [153, 74] width 43 height 15
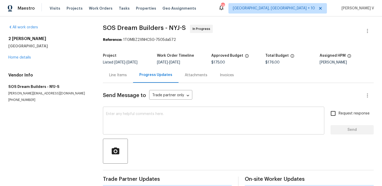
click at [157, 115] on textarea at bounding box center [213, 121] width 215 height 18
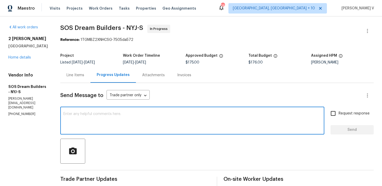
paste textarea "1. The hydraulic arm on the front storm door is broken 2. The glass enclosure o…"
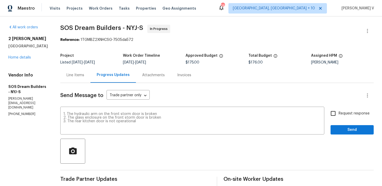
copy p "(856) 553-7326"
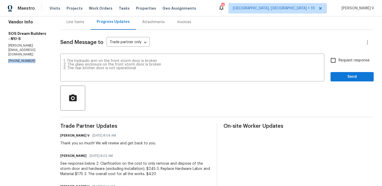
scroll to position [41, 0]
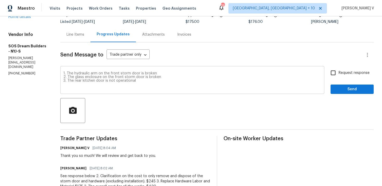
click at [168, 74] on textarea "1. The hydraulic arm on the front storm door is broken 2. The glass enclosure o…" at bounding box center [192, 81] width 258 height 18
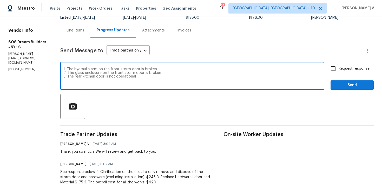
scroll to position [45, 0]
click at [168, 74] on textarea "1. The hydraulic arm on the front storm door is broken - 245 2. The glass enclo…" at bounding box center [192, 76] width 258 height 18
click at [151, 75] on textarea "1. The hydraulic arm on the front storm door is broken - 245 2. The glass enclo…" at bounding box center [192, 76] width 258 height 18
click at [173, 73] on textarea "1. The hydraulic arm on the front storm door is broken - 245 2. The glass enclo…" at bounding box center [192, 76] width 258 height 18
click at [142, 76] on textarea "1. The hydraulic arm on the front storm door is broken - 245 2. The glass enclo…" at bounding box center [192, 76] width 258 height 18
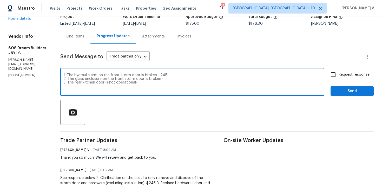
scroll to position [39, 0]
click at [172, 81] on textarea "1. The hydraulic arm on the front storm door is broken - 245 2. The glass enclo…" at bounding box center [192, 82] width 258 height 18
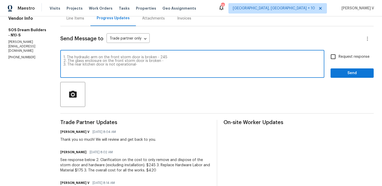
click at [150, 61] on textarea "1. The hydraulic arm on the front storm door is broken - 245 2. The glass enclo…" at bounding box center [192, 64] width 258 height 18
click at [180, 62] on textarea "1. The hydraulic arm on the front storm door is broken - 245 2. The glass enclo…" at bounding box center [192, 64] width 258 height 18
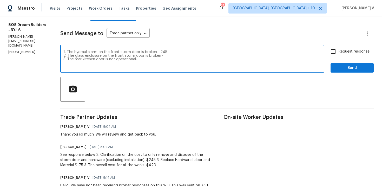
scroll to position [66, 0]
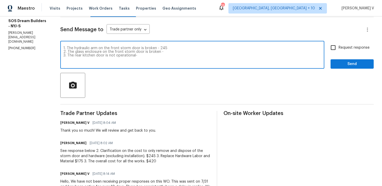
click at [147, 55] on textarea "1. The hydraulic arm on the front storm door is broken - 245 2. The glass enclo…" at bounding box center [192, 55] width 258 height 18
click at [168, 52] on textarea "1. The hydraulic arm on the front storm door is broken - 245 2. The glass enclo…" at bounding box center [192, 55] width 258 height 18
click at [148, 56] on textarea "1. The hydraulic arm on the front storm door is broken - 245 2. The glass enclo…" at bounding box center [192, 55] width 258 height 18
click at [179, 58] on textarea "1. The hydraulic arm on the front storm door is broken - 245 2. The glass enclo…" at bounding box center [192, 55] width 258 height 18
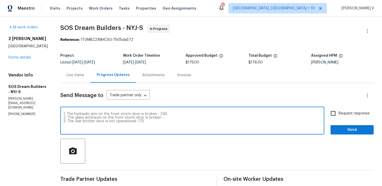
drag, startPoint x: 164, startPoint y: 113, endPoint x: 216, endPoint y: 113, distance: 52.8
click at [216, 113] on textarea "1. The hydraulic arm on the front storm door is broken - 245 2. The glass enclo…" at bounding box center [192, 121] width 258 height 18
click at [170, 117] on textarea "1. The hydraulic arm on the front storm door is broken - 2. The glass enclosure…" at bounding box center [192, 121] width 258 height 18
click at [167, 114] on textarea "1. The hydraulic arm on the front storm door is broken - 2. The glass enclosure…" at bounding box center [192, 121] width 258 height 18
click at [163, 119] on textarea "1. The hydraulic arm on the front storm door is broken. 2. The glass enclosure …" at bounding box center [192, 121] width 258 height 18
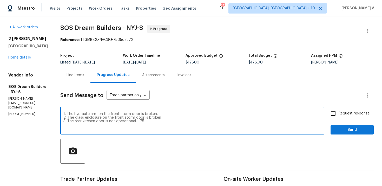
click at [171, 119] on textarea "1. The hydraulic arm on the front storm door is broken. 2. The glass enclosure …" at bounding box center [192, 121] width 258 height 18
click at [155, 120] on textarea "1. The hydraulic arm on the front storm door is broken. 2. The glass enclosure …" at bounding box center [192, 121] width 258 height 18
click at [165, 115] on textarea "1. The hydraulic arm on the front storm door is broken. 2. The glass enclosure …" at bounding box center [192, 121] width 258 height 18
paste textarea "pricing to remove the storm door and not replace it."
click at [172, 118] on textarea "1. The hydraulic arm on the front storm door is broken. (pricing to remove the …" at bounding box center [192, 121] width 258 height 18
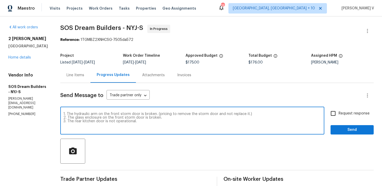
click at [70, 114] on textarea "1. The hydraulic arm on the front storm door is broken. (pricing to remove the …" at bounding box center [192, 121] width 258 height 18
type textarea "Please provide the detailed breakdown of cost for the below 3 line items: 1. Th…"
click at [342, 118] on label "Request response" at bounding box center [349, 113] width 42 height 11
click at [339, 118] on input "Request response" at bounding box center [333, 113] width 11 height 11
checkbox input "true"
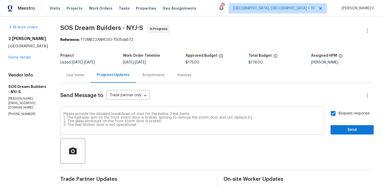
click at [207, 112] on div "Please provide the detailed breakdown of cost for the below 3 line items: 1. Th…" at bounding box center [192, 121] width 264 height 27
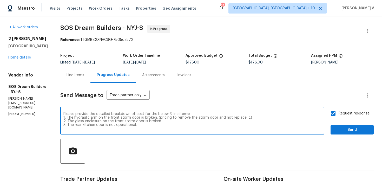
click at [217, 113] on textarea "Please provide the detailed breakdown of cost for the below 3 line items: 1. Th…" at bounding box center [192, 121] width 258 height 18
type textarea "Please provide the detailed breakdown of cost for the below 3 line items— 1. Th…"
click at [344, 129] on span "Send" at bounding box center [352, 130] width 35 height 7
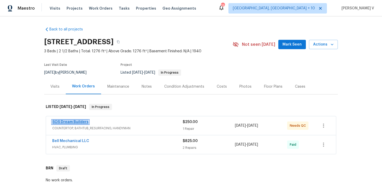
click at [72, 122] on link "SOS Dream Builders" at bounding box center [70, 122] width 36 height 4
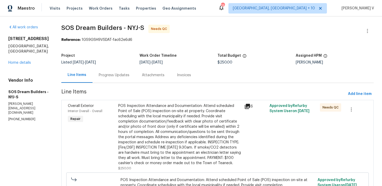
click at [123, 79] on div "Progress Updates" at bounding box center [114, 74] width 43 height 15
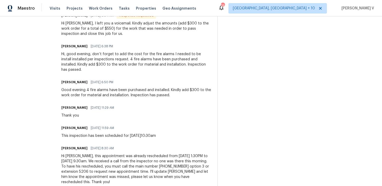
scroll to position [350, 0]
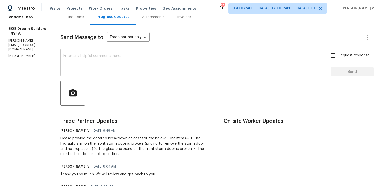
scroll to position [112, 0]
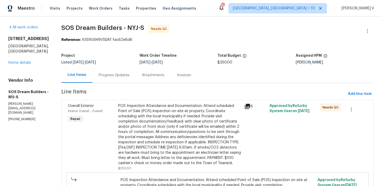
click at [136, 74] on div "Progress Updates" at bounding box center [114, 74] width 43 height 15
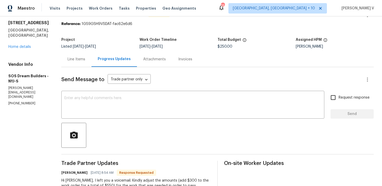
scroll to position [17, 0]
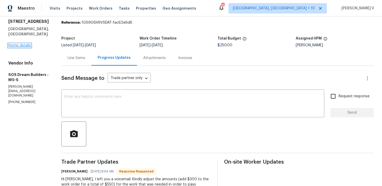
click at [17, 44] on link "Home details" at bounding box center [19, 46] width 23 height 4
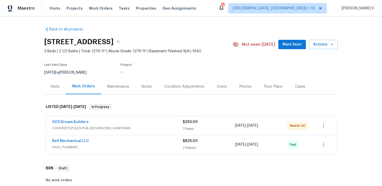
scroll to position [1, 0]
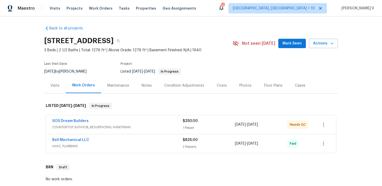
click at [124, 124] on div "SOS Dream Builders" at bounding box center [117, 121] width 131 height 6
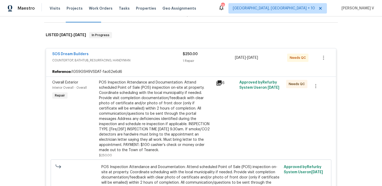
scroll to position [8, 0]
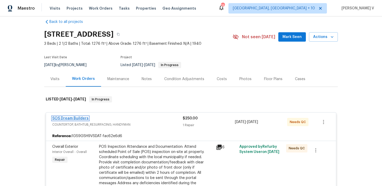
click at [75, 116] on link "SOS Dream Builders" at bounding box center [70, 118] width 36 height 4
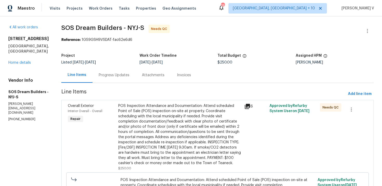
click at [121, 79] on div "Progress Updates" at bounding box center [114, 74] width 43 height 15
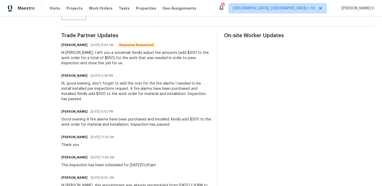
scroll to position [44, 0]
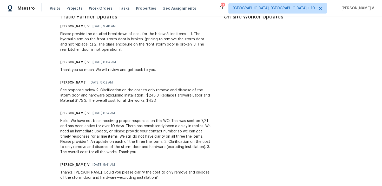
scroll to position [26, 0]
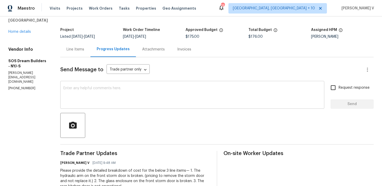
click at [100, 106] on div "x ​" at bounding box center [192, 95] width 264 height 27
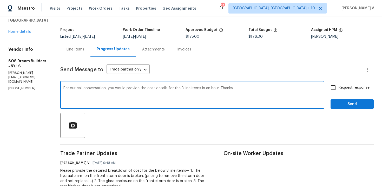
type textarea "Per our call conversation, you would provide the cost details for the 3 line it…"
click at [337, 87] on input "Request response" at bounding box center [333, 87] width 11 height 11
checkbox input "true"
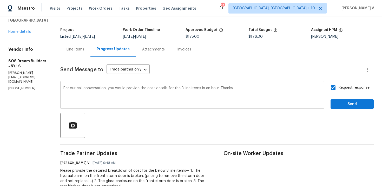
scroll to position [29, 0]
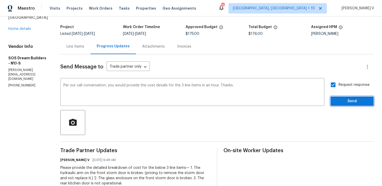
click at [366, 102] on span "Send" at bounding box center [352, 101] width 35 height 7
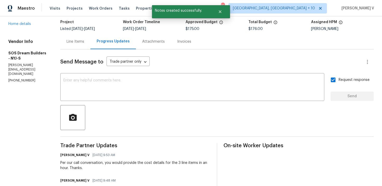
scroll to position [49, 0]
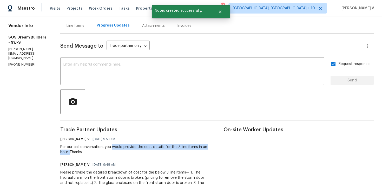
drag, startPoint x: 119, startPoint y: 146, endPoint x: 77, endPoint y: 153, distance: 41.6
click at [77, 153] on div "Per our call conversation, you would provide the cost details for the 3 line it…" at bounding box center [135, 149] width 150 height 10
copy div "would provide the cost details for the 3 line items in an hour."
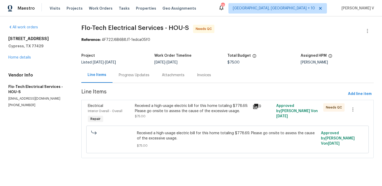
click at [135, 73] on div "Progress Updates" at bounding box center [134, 75] width 31 height 5
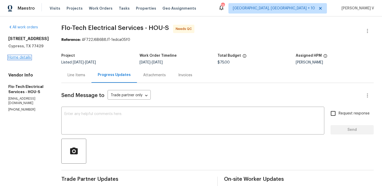
click at [12, 59] on link "Home details" at bounding box center [19, 58] width 23 height 4
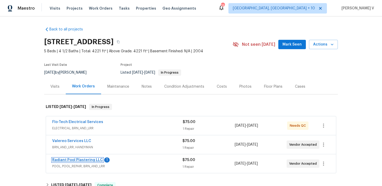
click at [67, 160] on link "Radiant Pool Plastering LLC" at bounding box center [77, 160] width 51 height 4
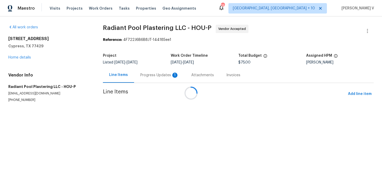
click at [149, 79] on div at bounding box center [191, 93] width 382 height 186
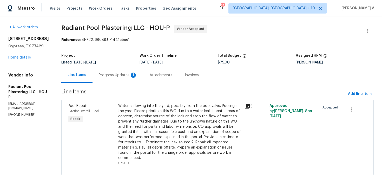
click at [135, 73] on div "Progress Updates 1" at bounding box center [118, 75] width 38 height 5
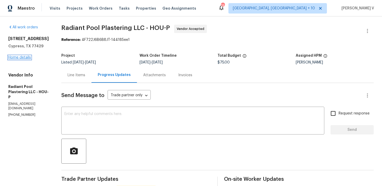
click at [25, 56] on link "Home details" at bounding box center [19, 58] width 23 height 4
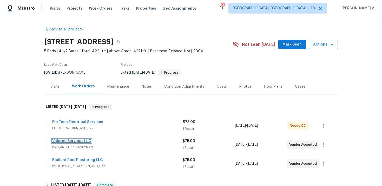
click at [79, 142] on link "Valereo Services LLC" at bounding box center [71, 141] width 39 height 4
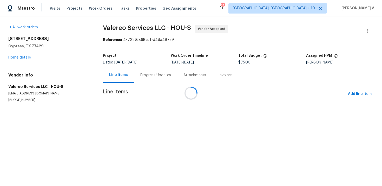
click at [184, 75] on div "Attachments" at bounding box center [195, 75] width 23 height 5
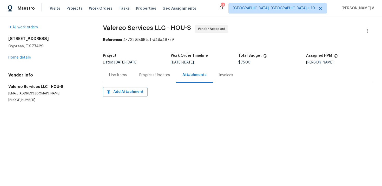
click at [147, 75] on div "Progress Updates" at bounding box center [154, 75] width 31 height 5
